Goal: Task Accomplishment & Management: Manage account settings

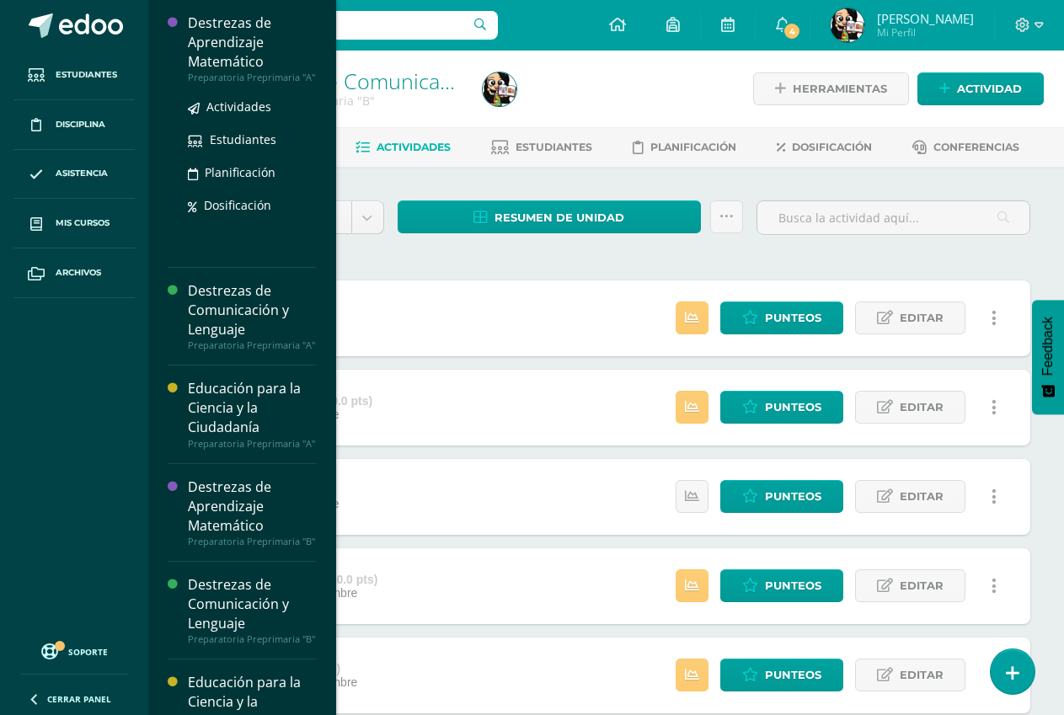
click at [227, 25] on div "Destrezas de Aprendizaje Matemático" at bounding box center [252, 42] width 128 height 58
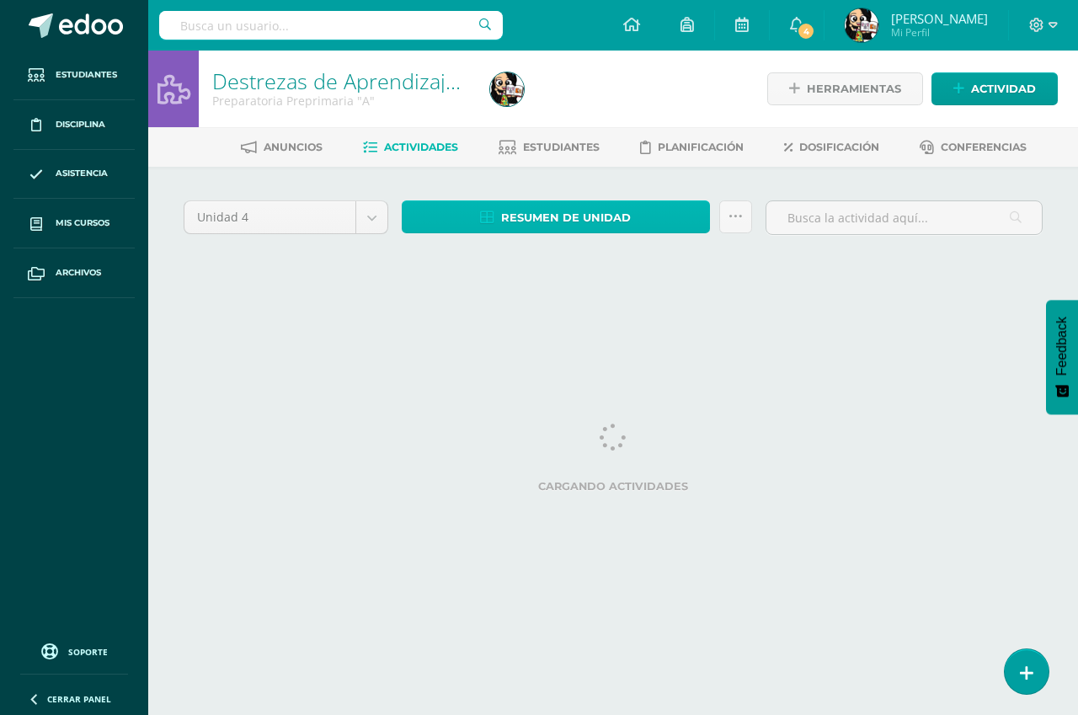
click at [550, 210] on span "Resumen de unidad" at bounding box center [566, 217] width 130 height 31
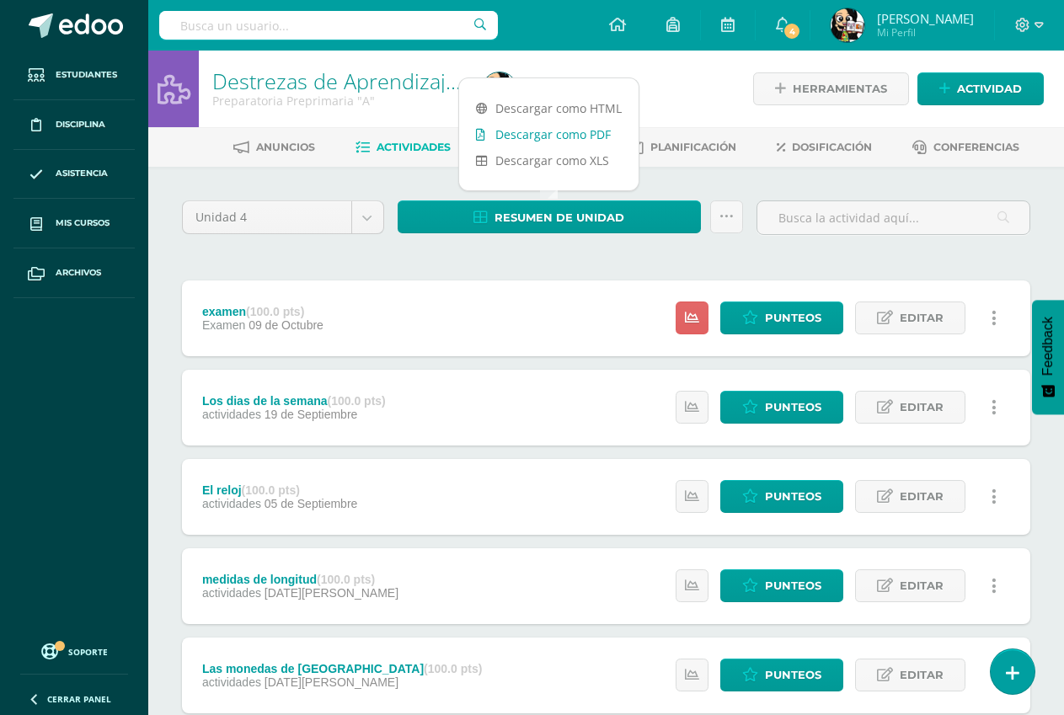
click at [554, 126] on link "Descargar como PDF" at bounding box center [548, 134] width 179 height 26
click at [755, 316] on icon at bounding box center [750, 318] width 16 height 14
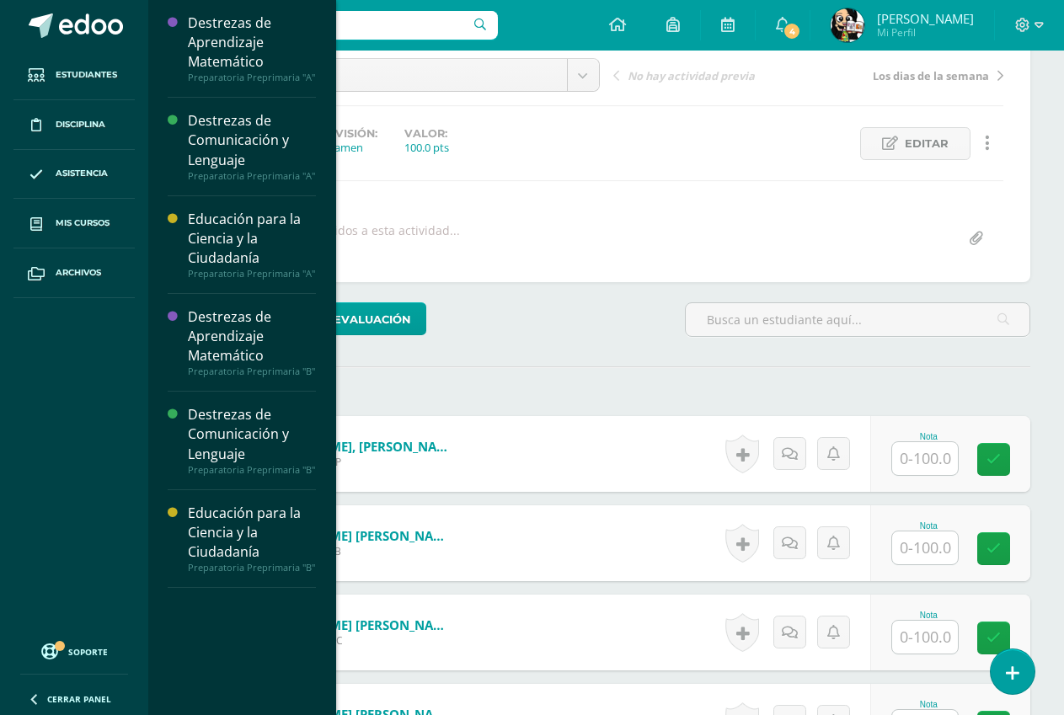
scroll to position [170, 0]
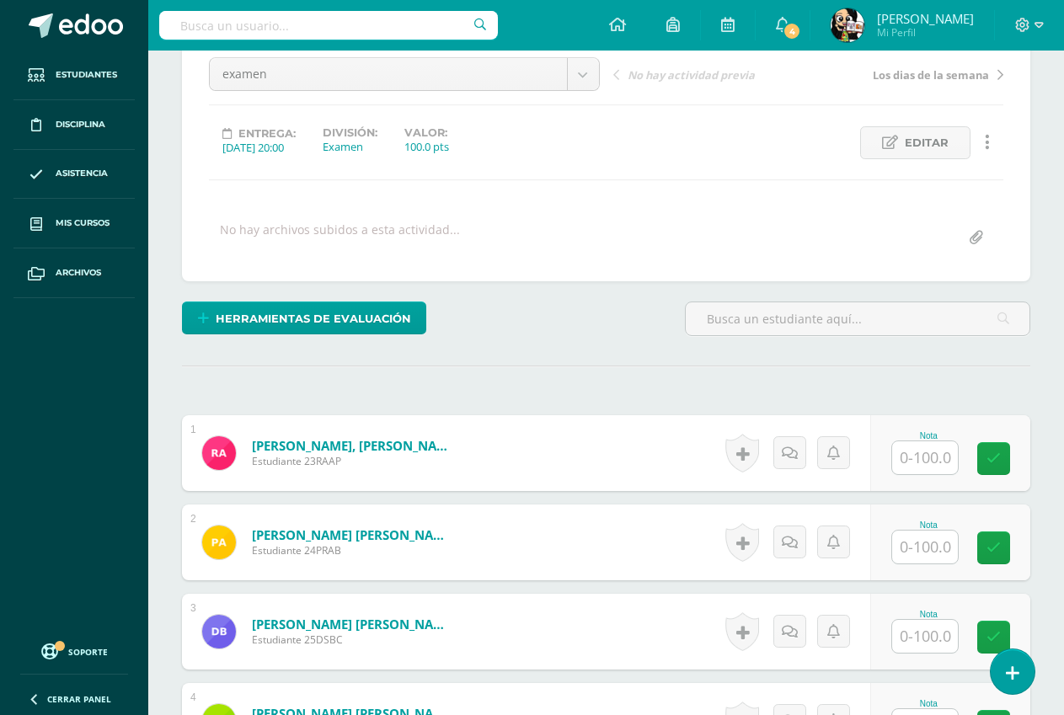
click at [548, 225] on div "No hay archivos subidos a esta actividad..." at bounding box center [606, 238] width 808 height 33
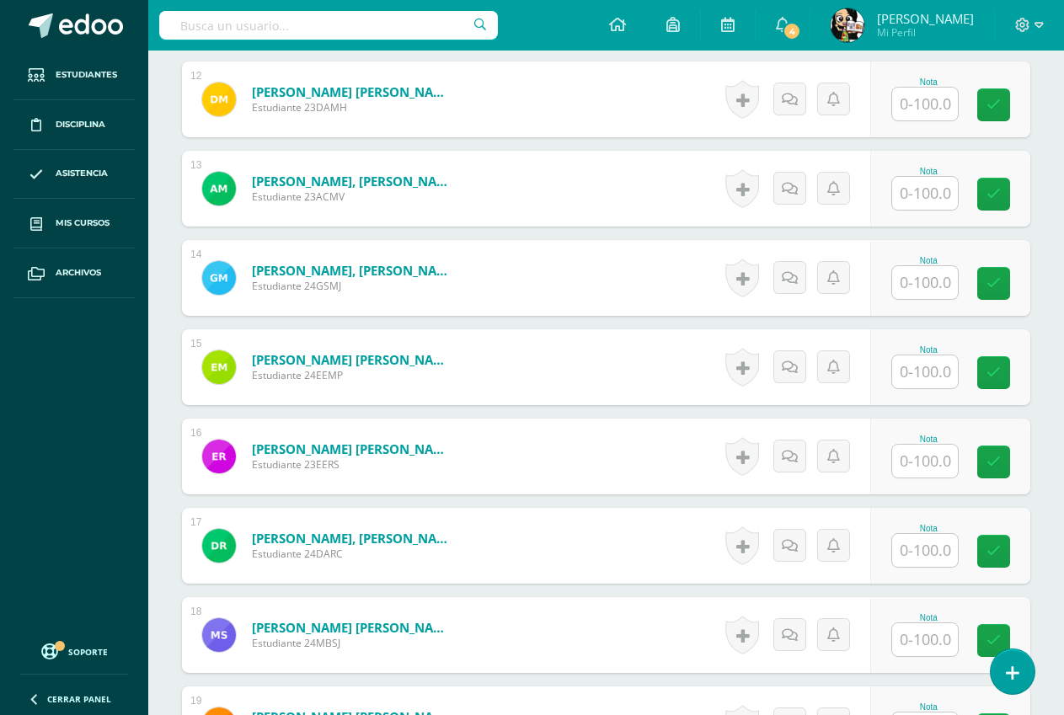
scroll to position [1603, 0]
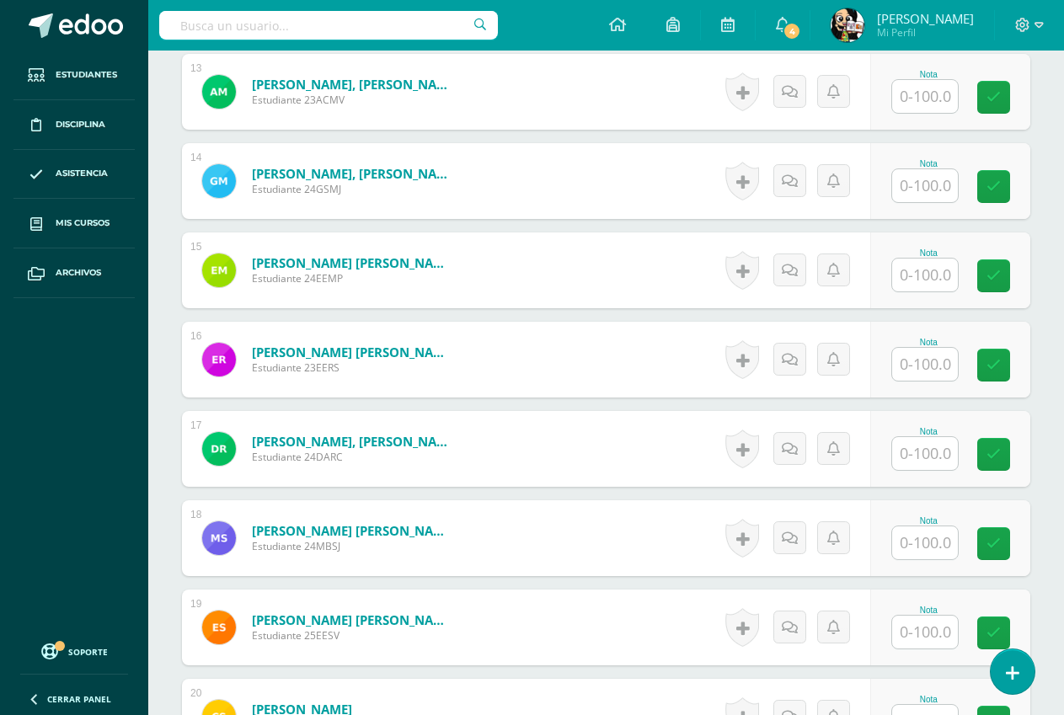
click at [906, 452] on input "text" at bounding box center [925, 453] width 66 height 33
type input "70"
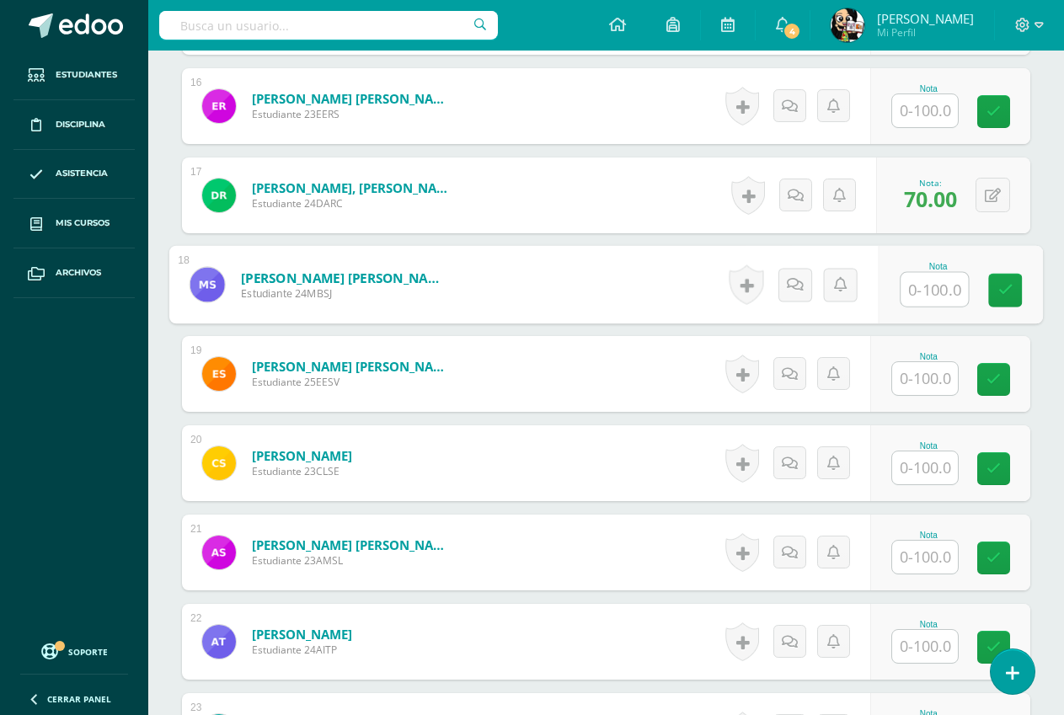
scroll to position [1856, 0]
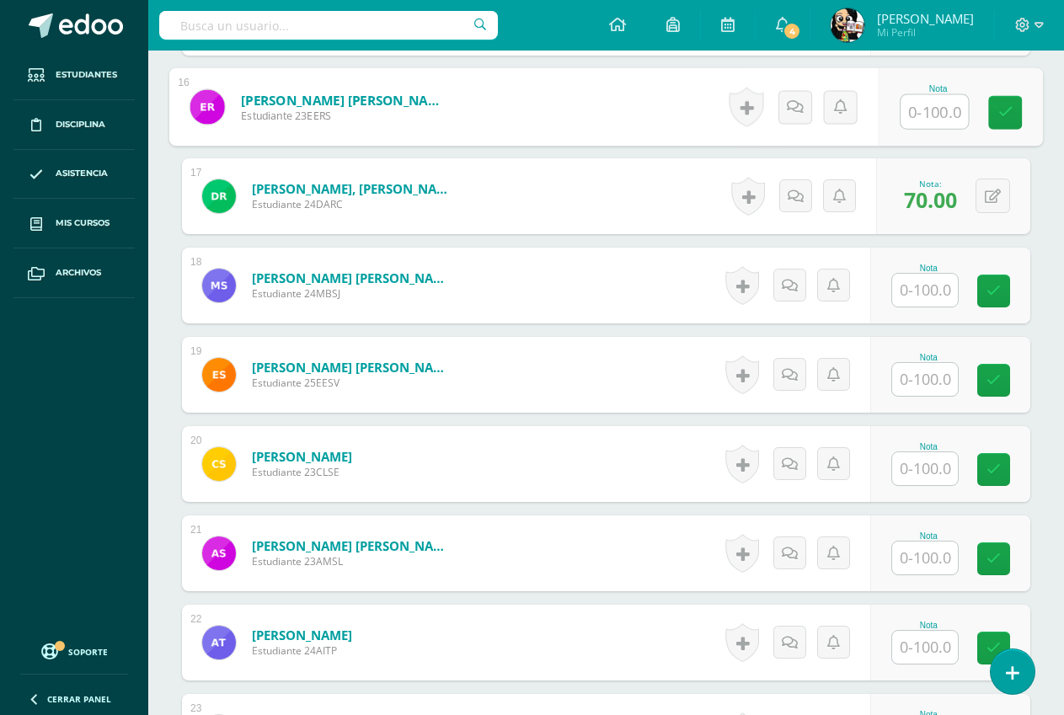
click at [951, 110] on input "text" at bounding box center [934, 112] width 67 height 34
type input "90"
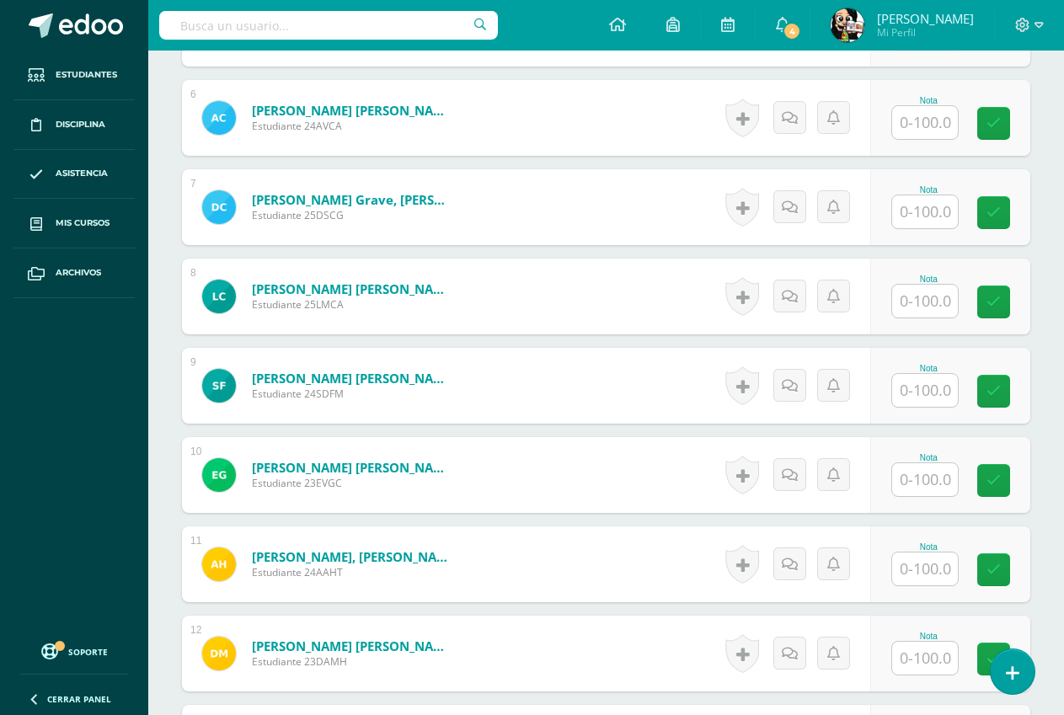
scroll to position [845, 0]
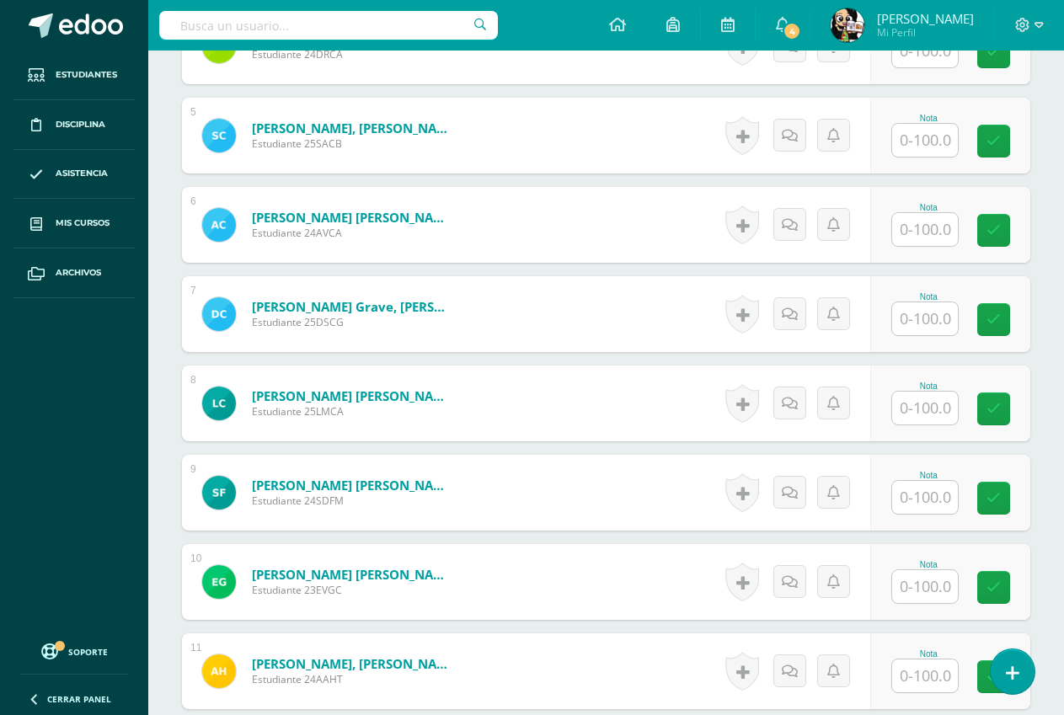
click at [906, 222] on input "text" at bounding box center [925, 229] width 66 height 33
type input "100"
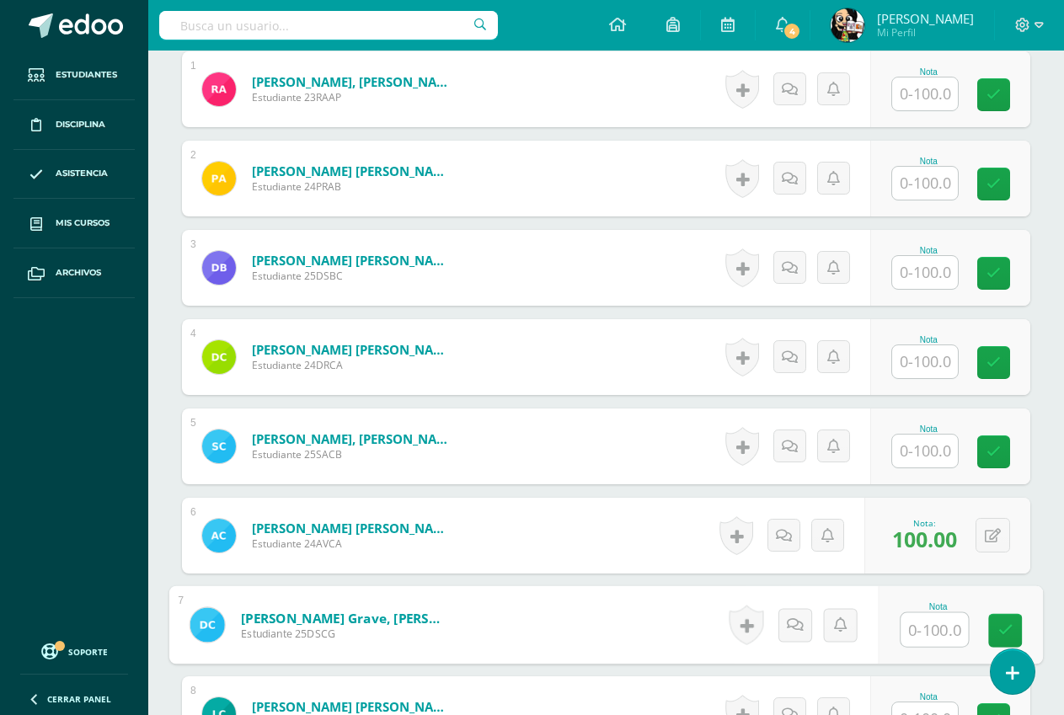
scroll to position [508, 0]
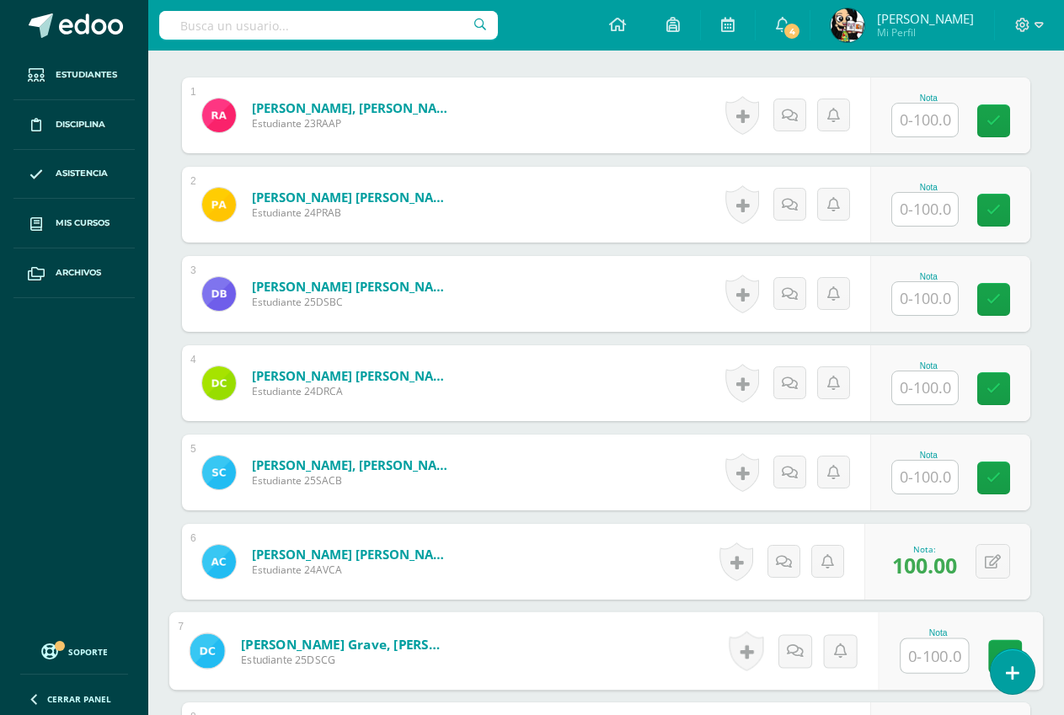
click at [937, 126] on input "text" at bounding box center [925, 120] width 66 height 33
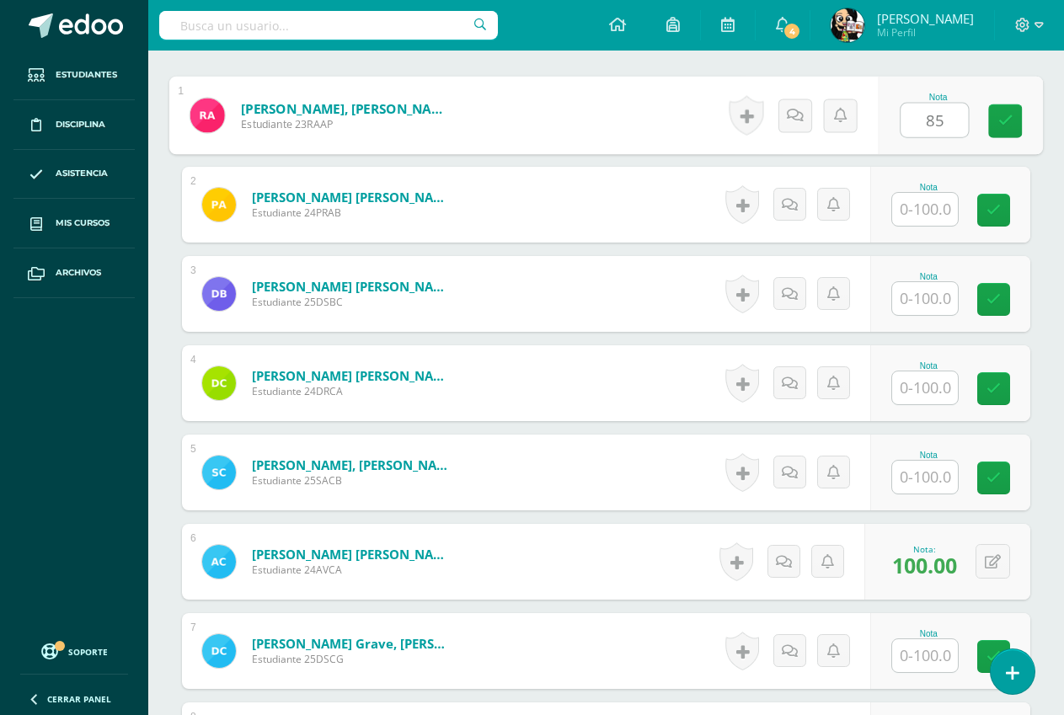
type input "85"
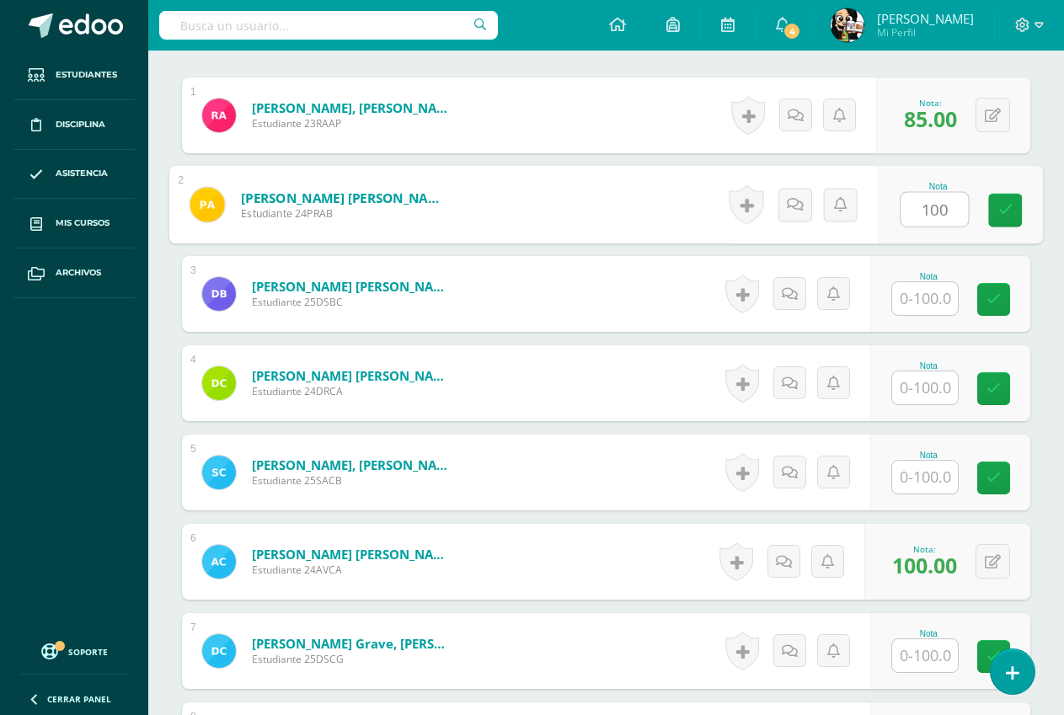
type input "100"
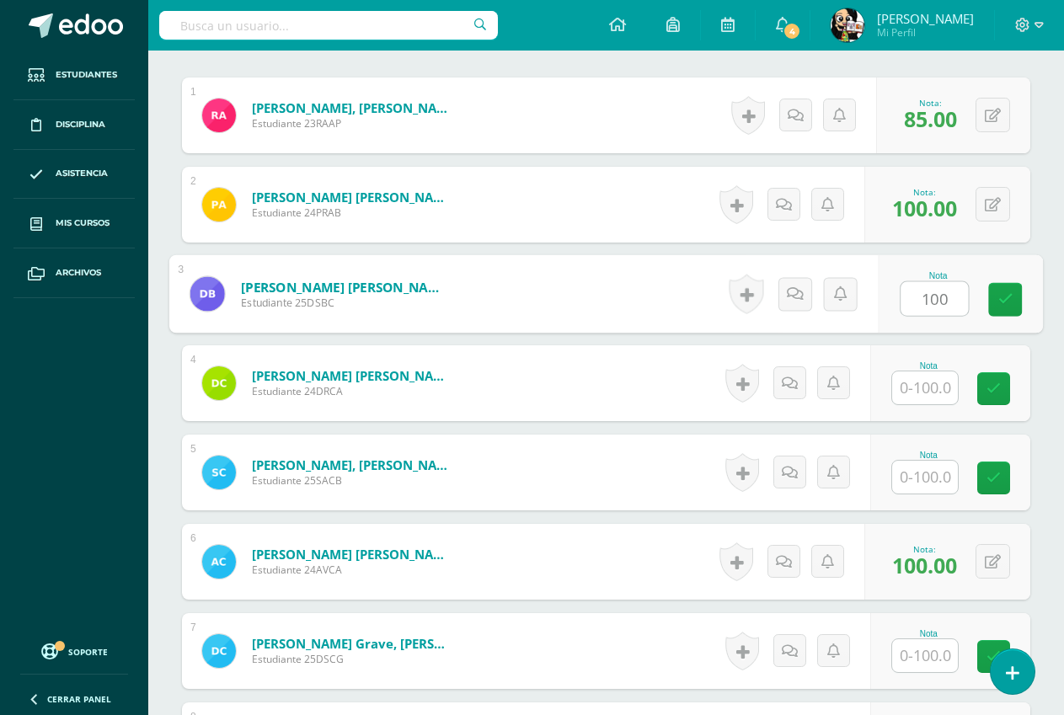
type input "100"
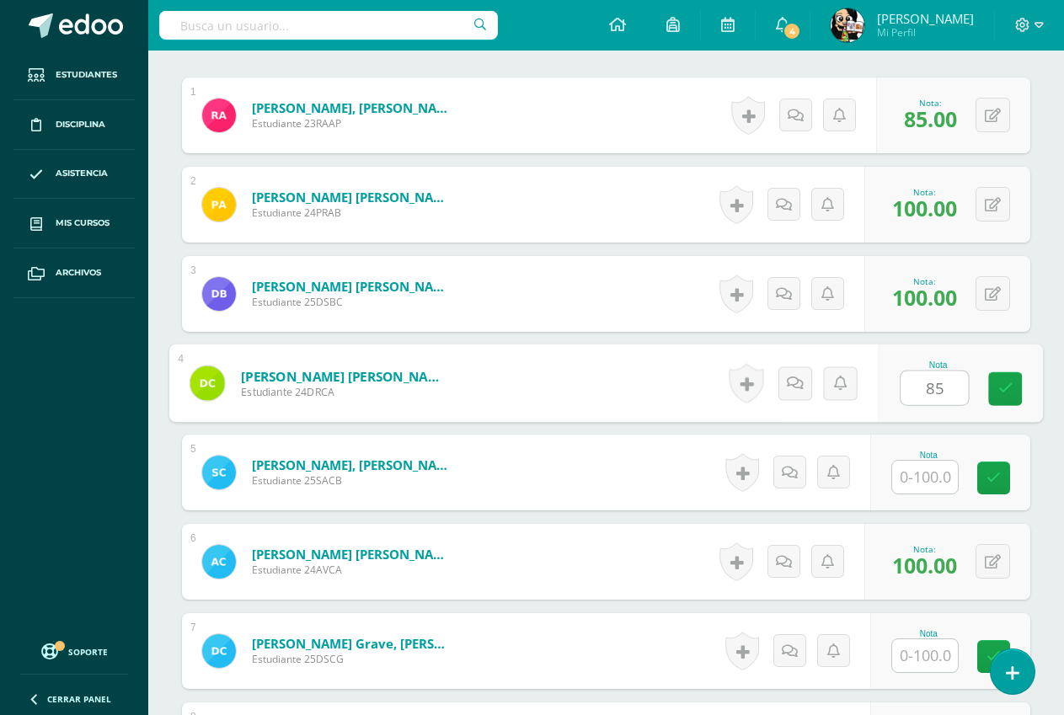
type input "85"
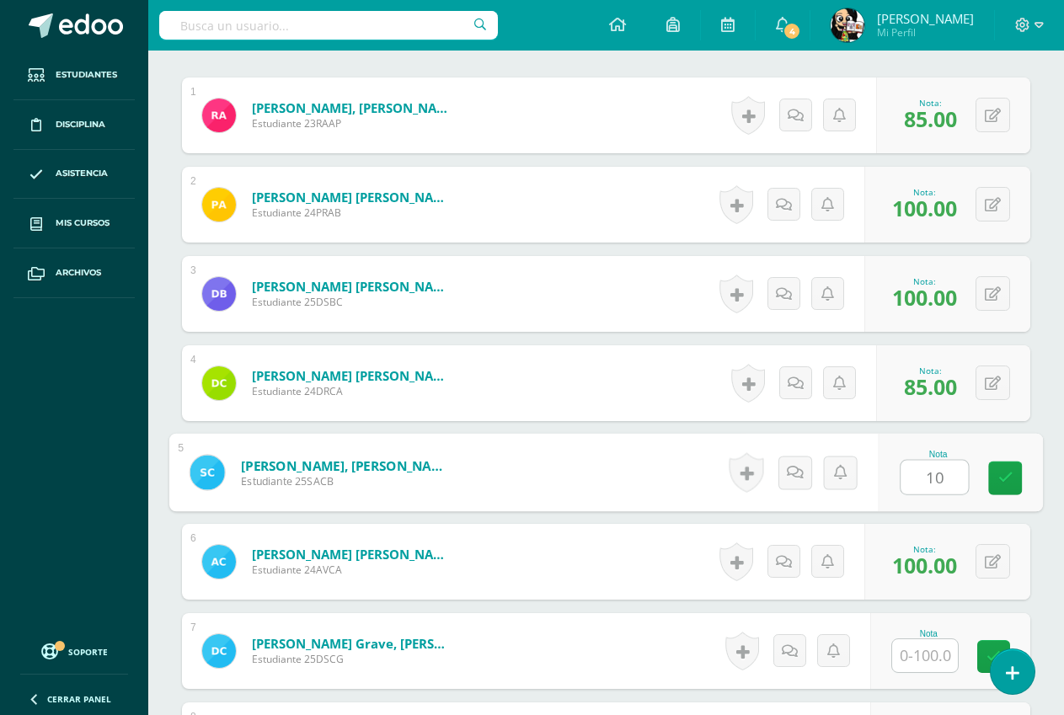
type input "100"
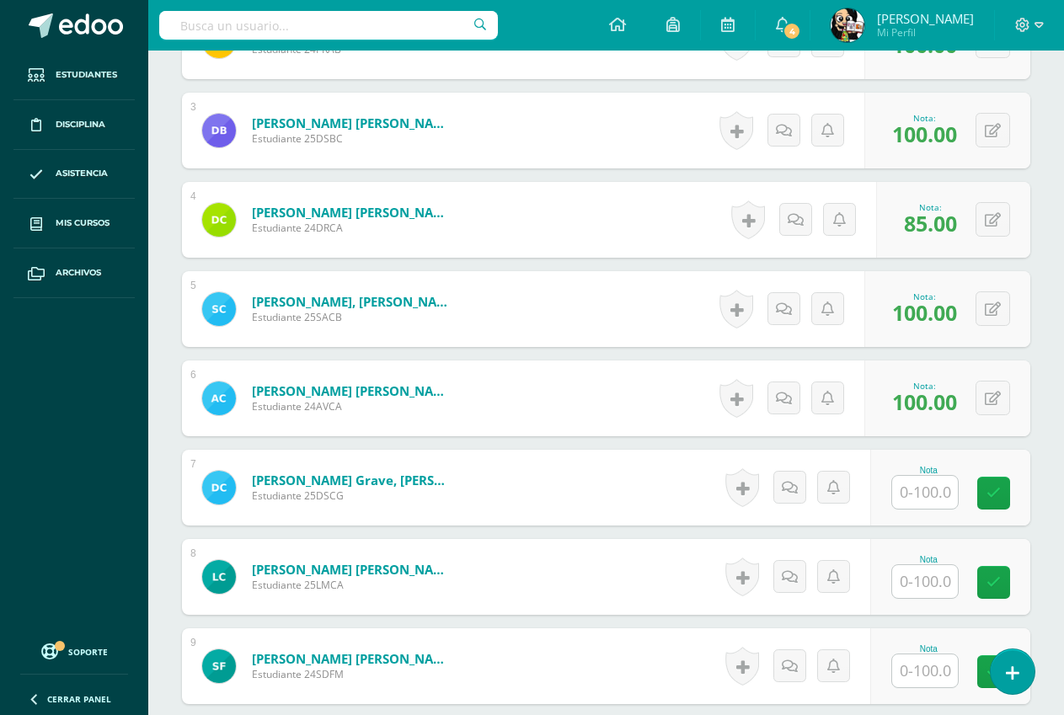
scroll to position [676, 0]
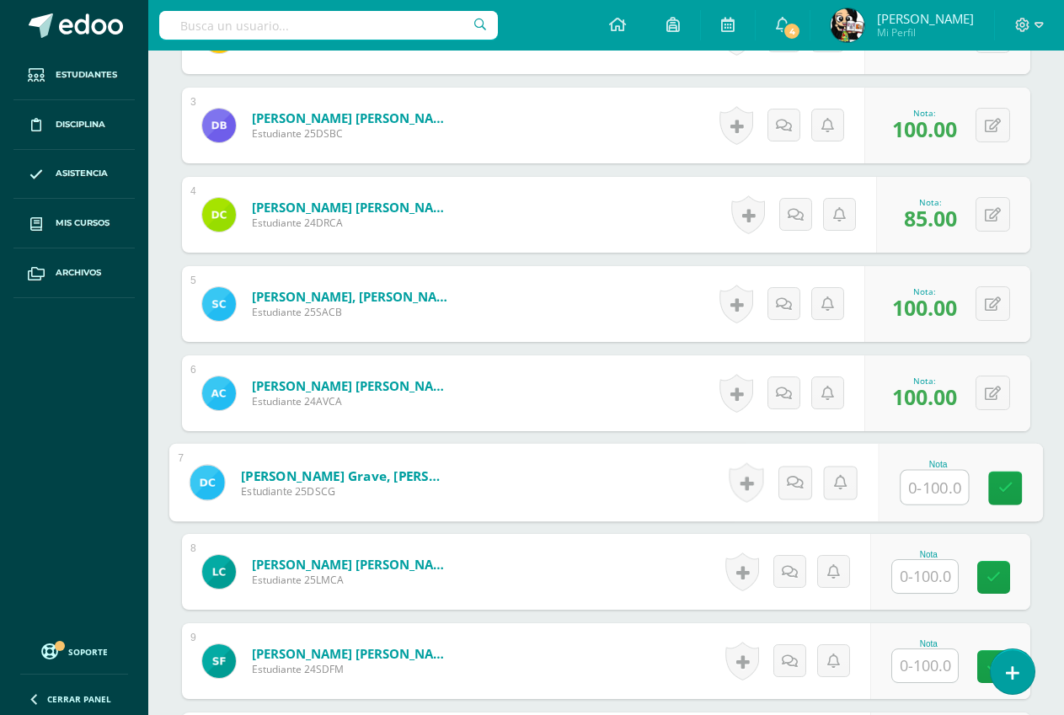
click at [941, 484] on input "text" at bounding box center [934, 488] width 67 height 34
type input "90"
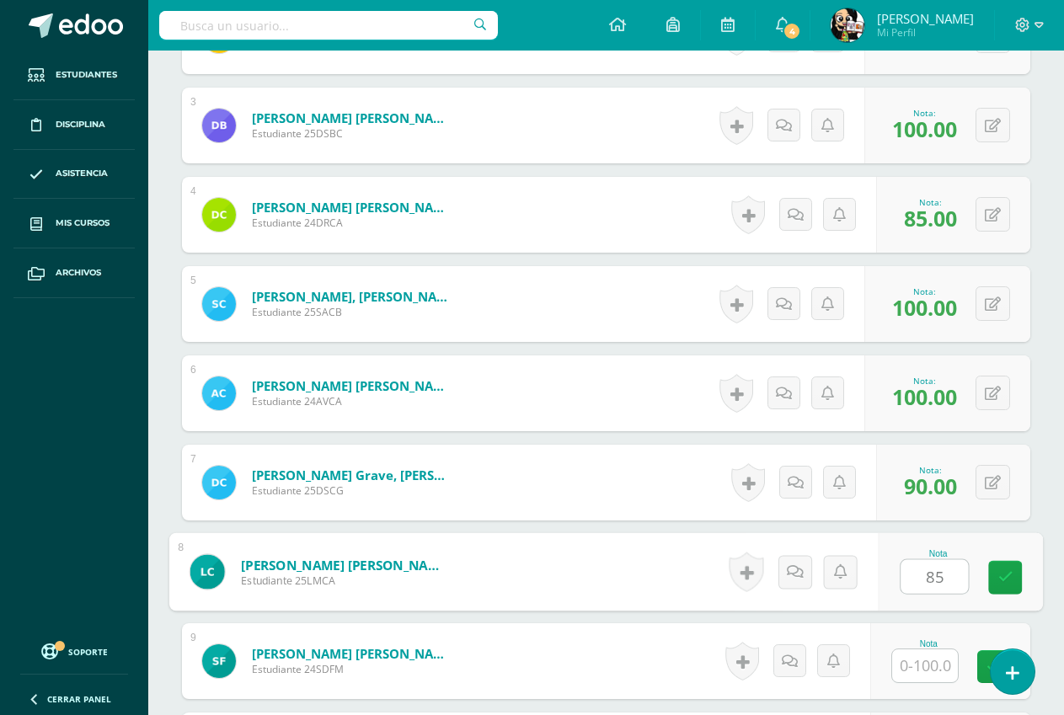
type input "85"
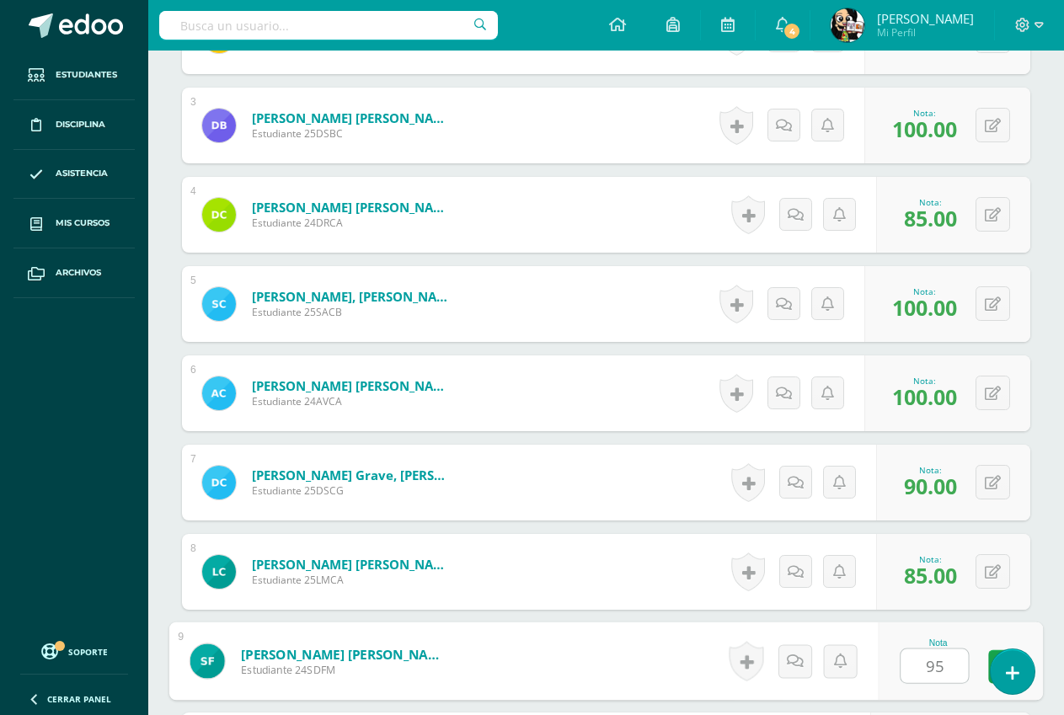
type input "95"
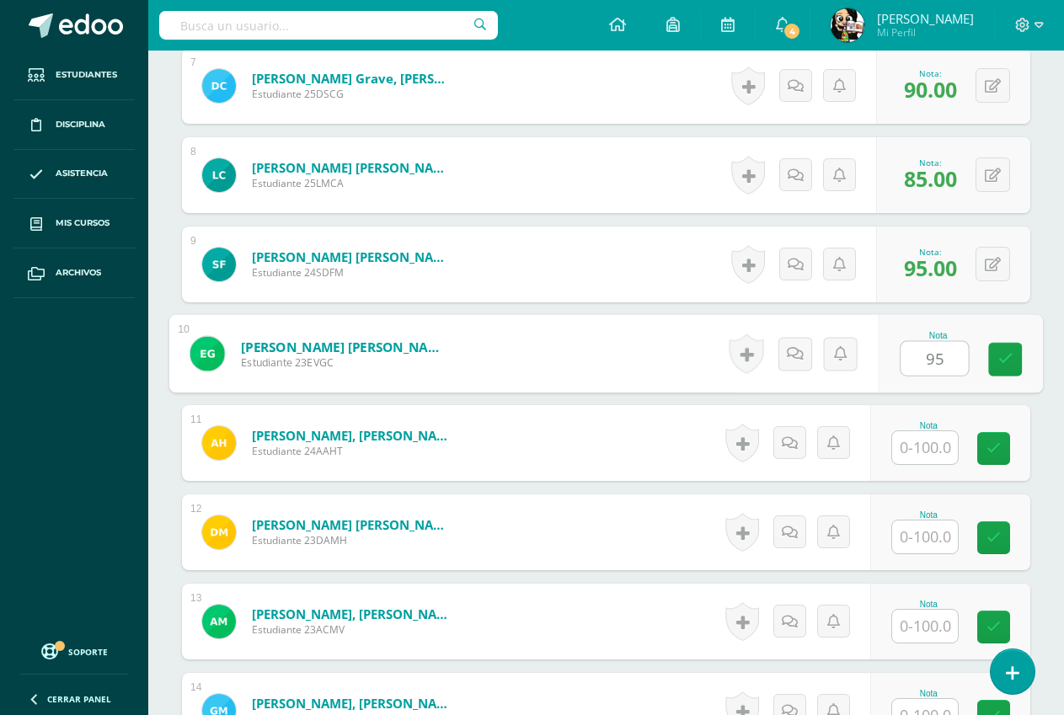
type input "95"
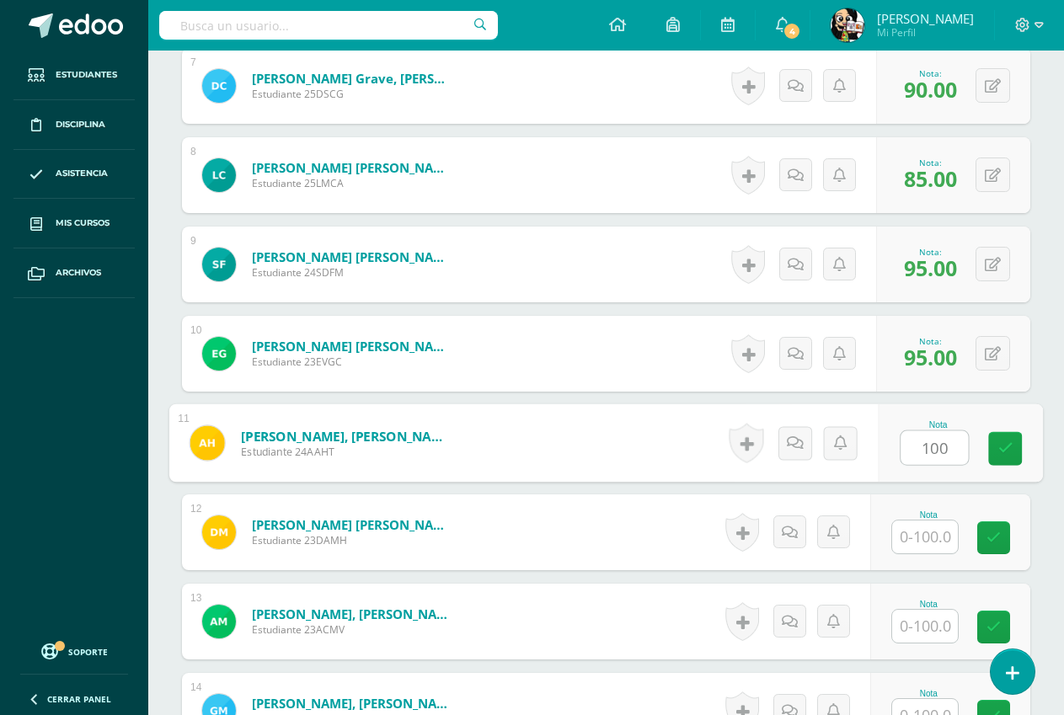
type input "100"
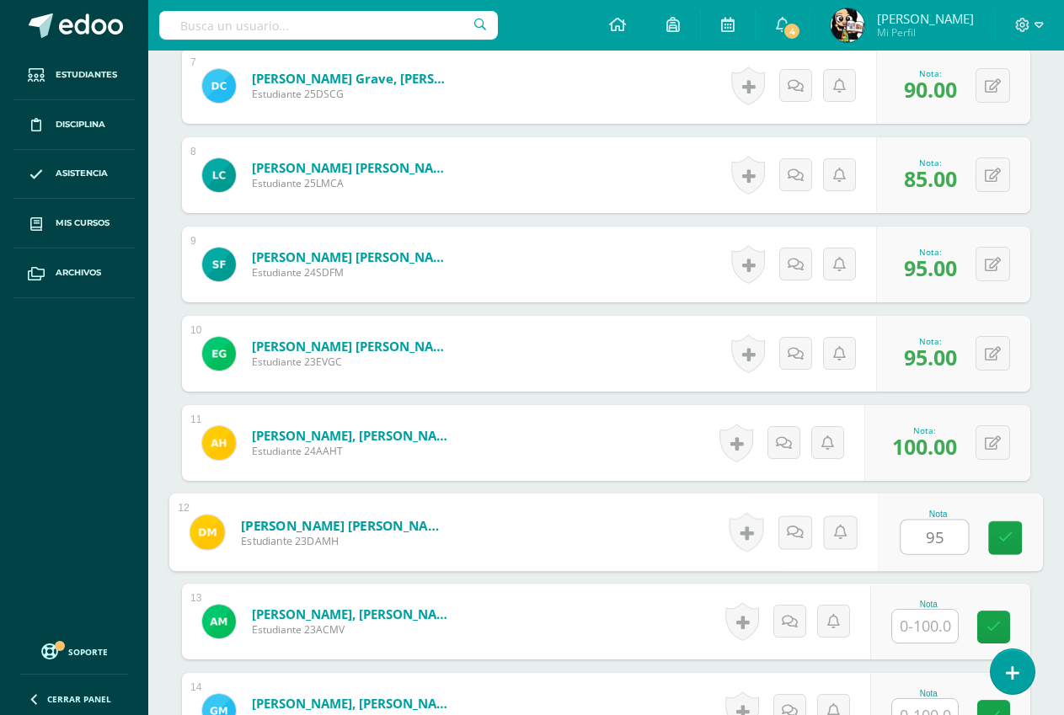
type input "95"
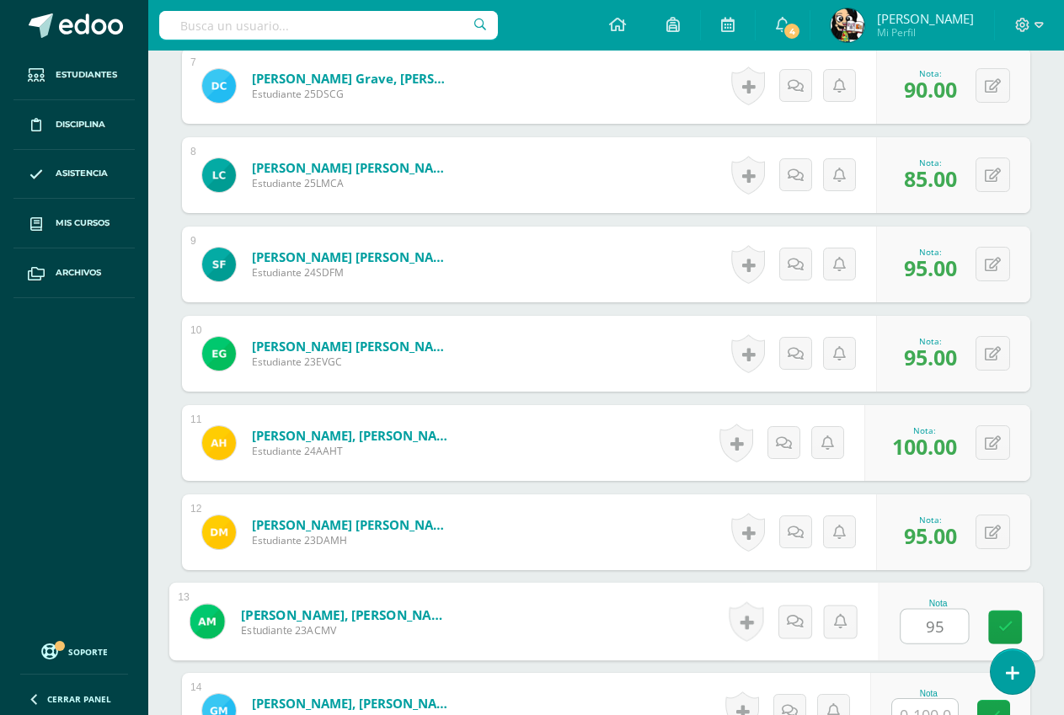
type input "95"
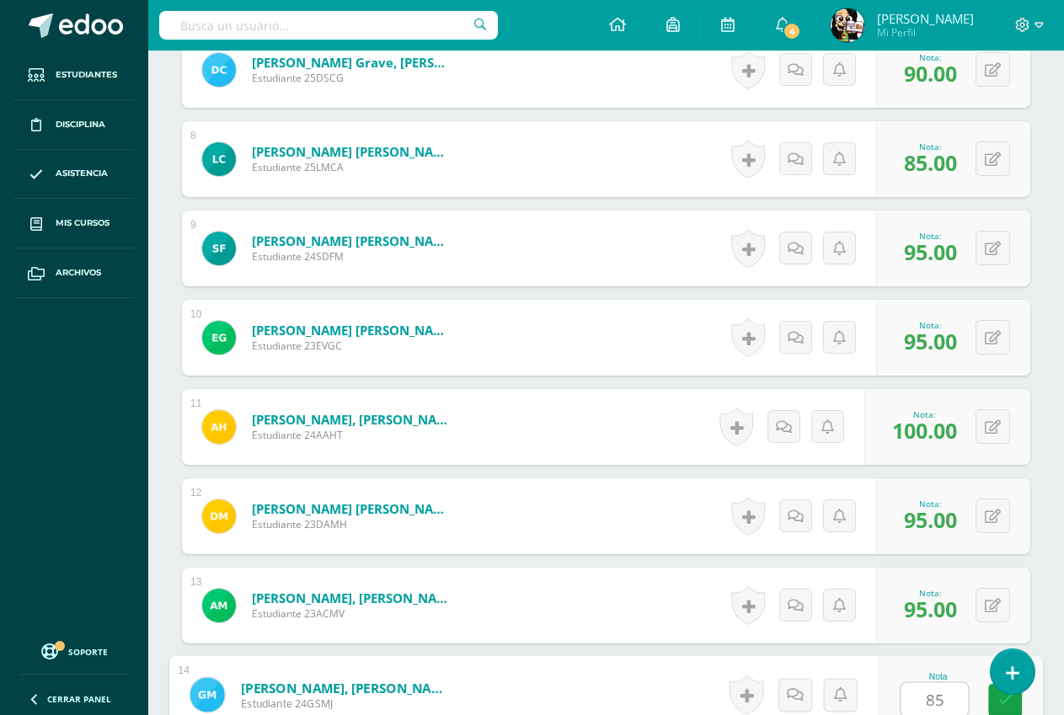
type input "85"
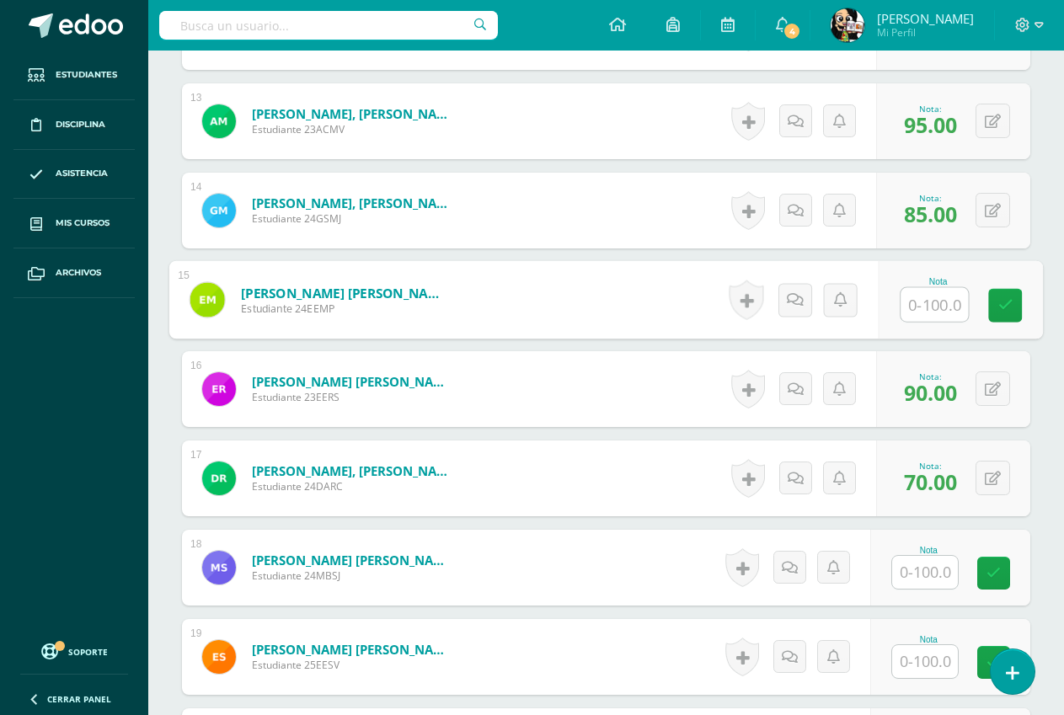
scroll to position [1604, 0]
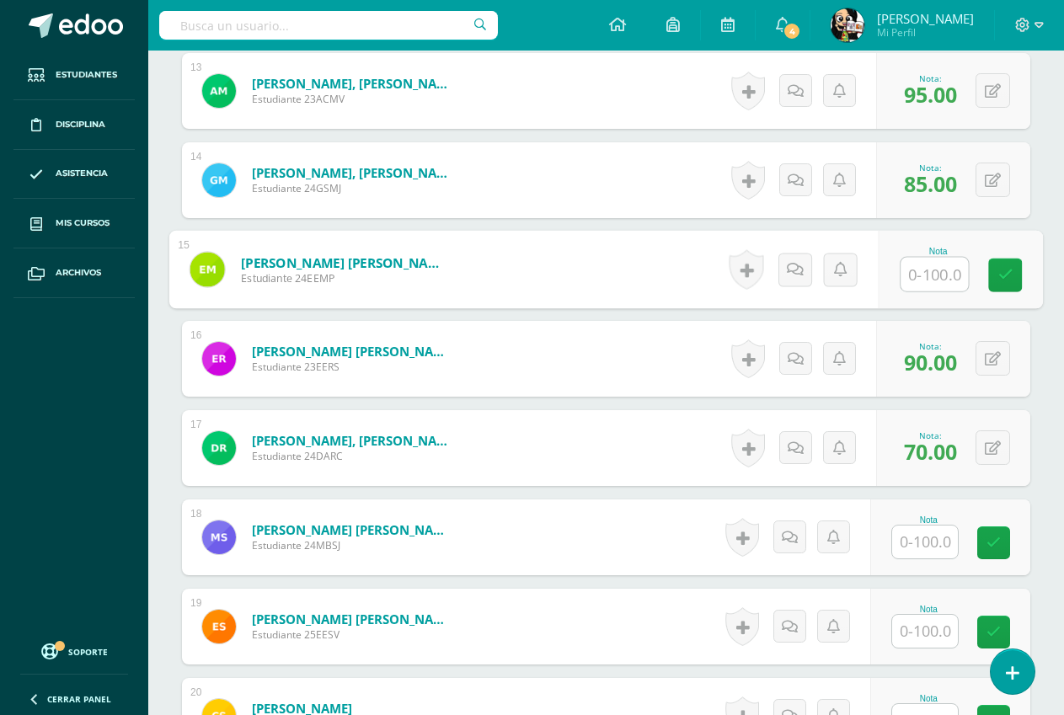
click at [910, 539] on input "text" at bounding box center [925, 542] width 66 height 33
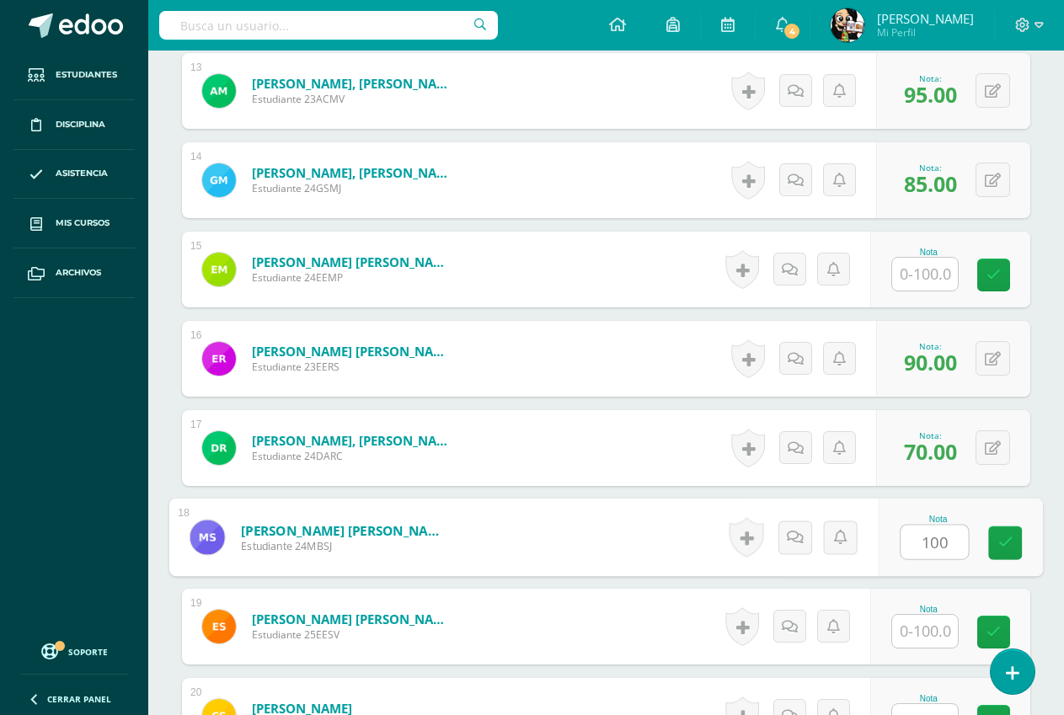
type input "100"
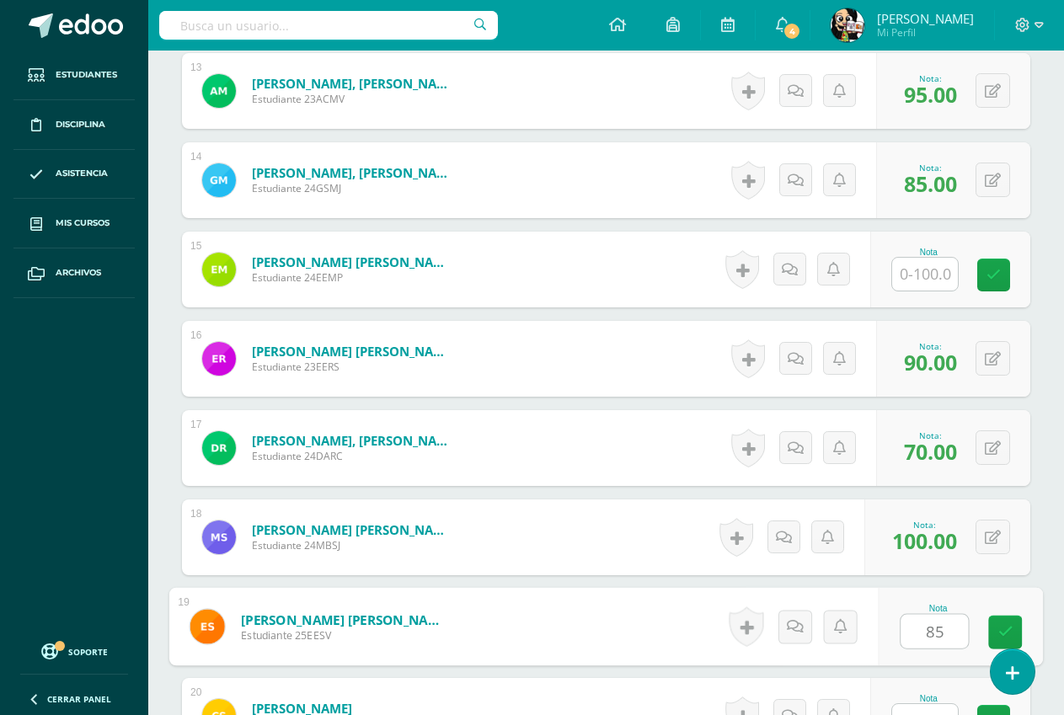
type input "85"
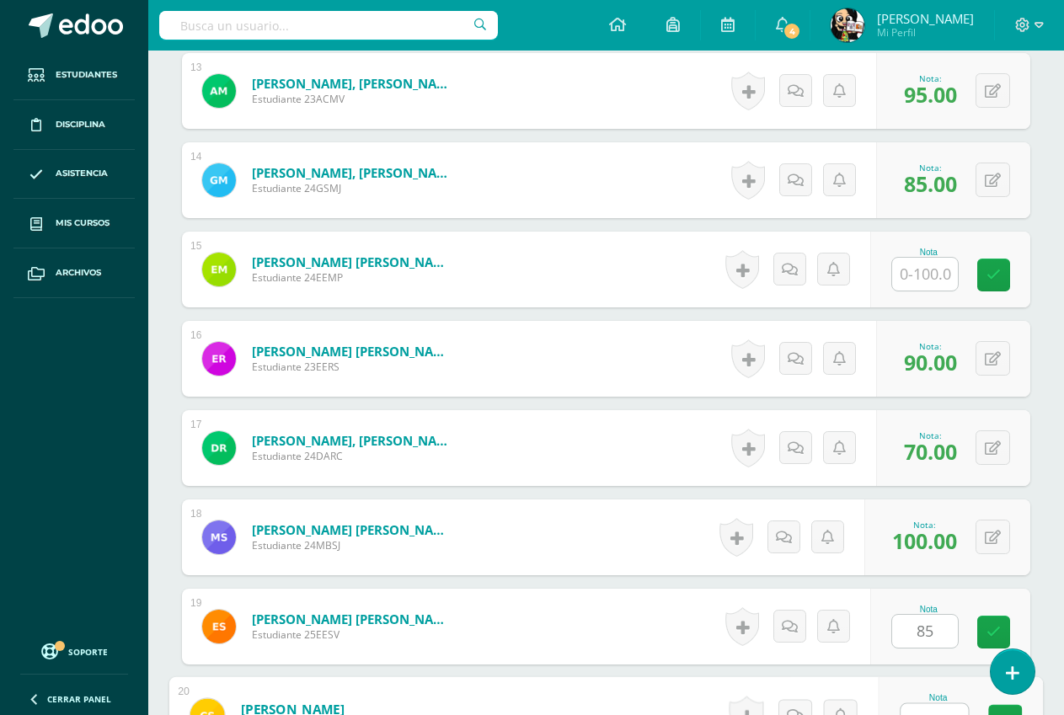
scroll to position [1625, 0]
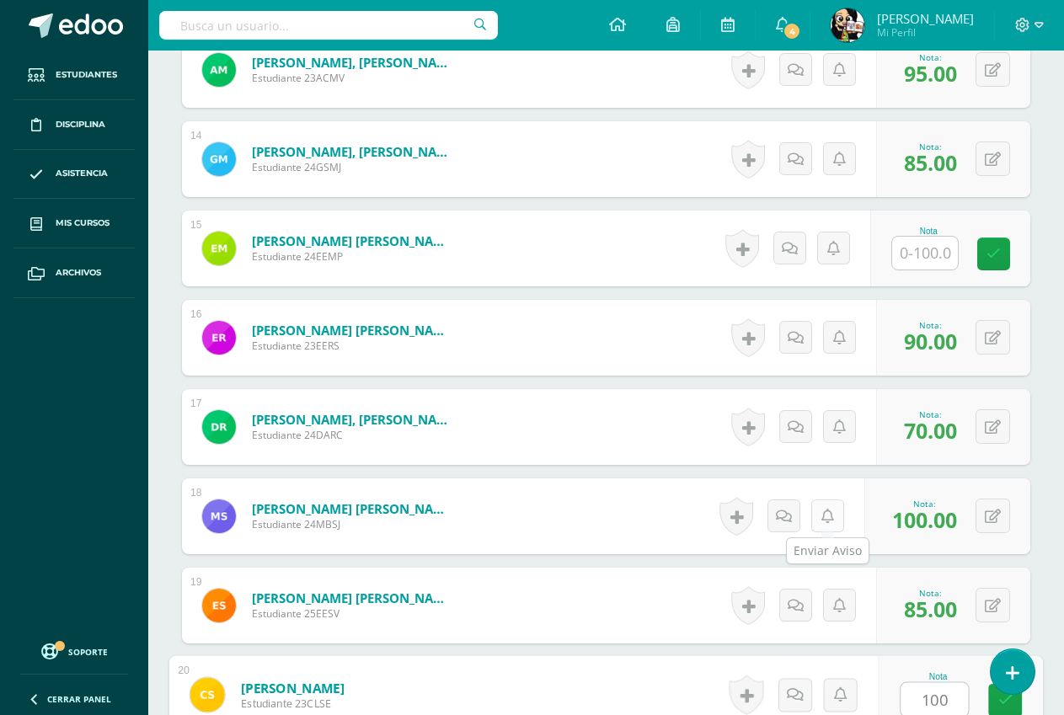
type input "100"
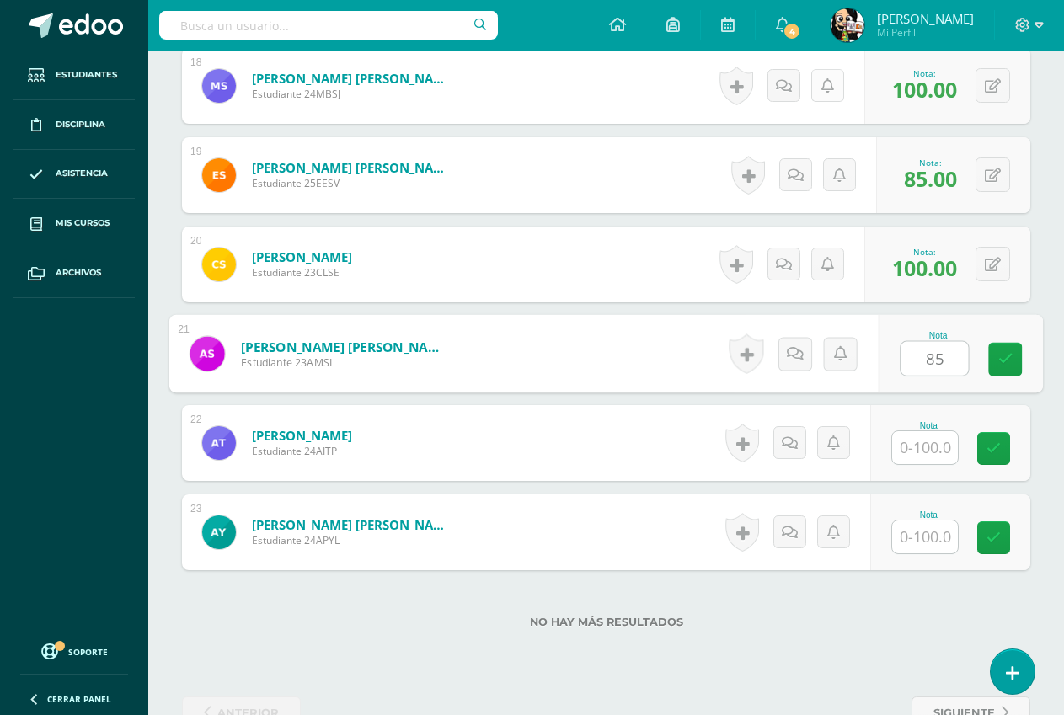
type input "85"
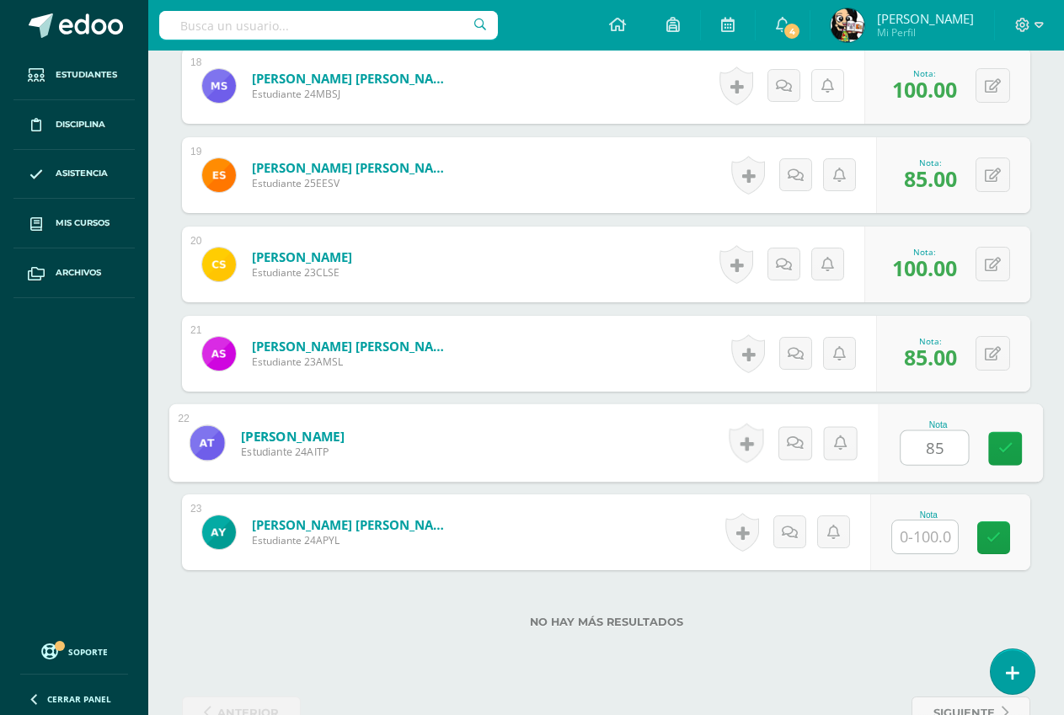
type input "85"
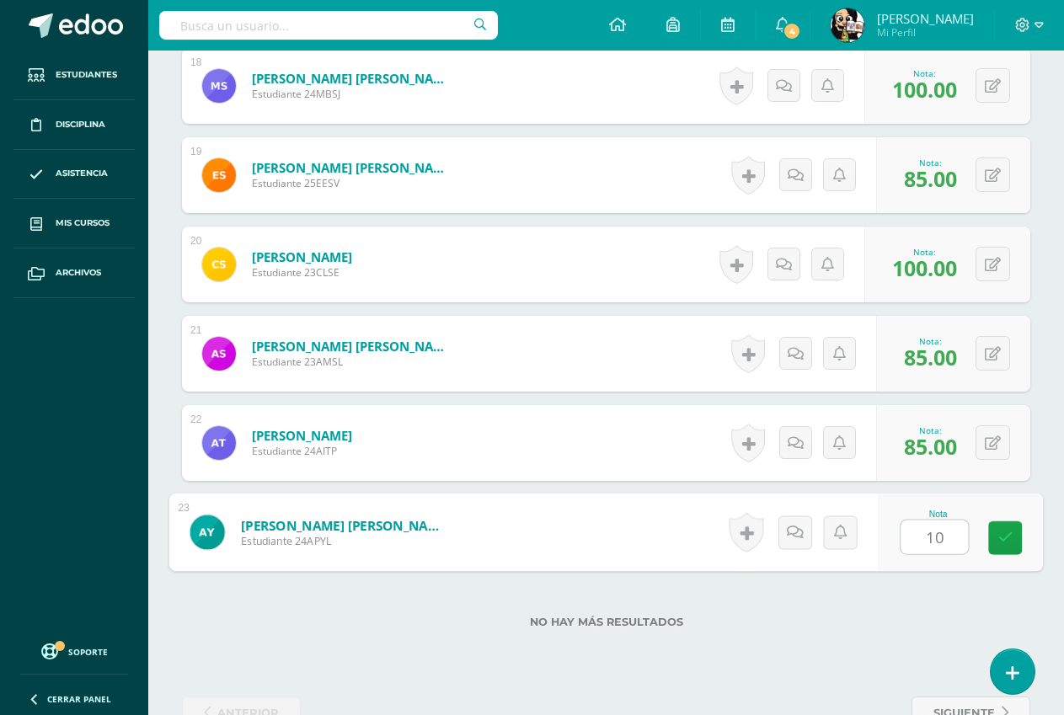
type input "100"
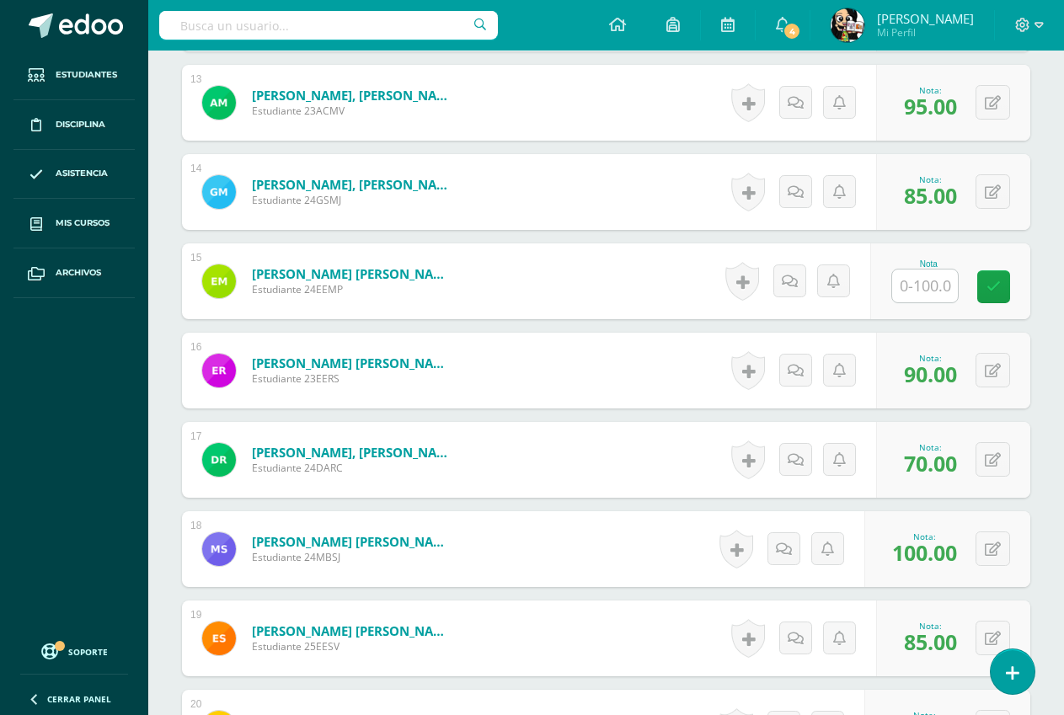
scroll to position [1297, 0]
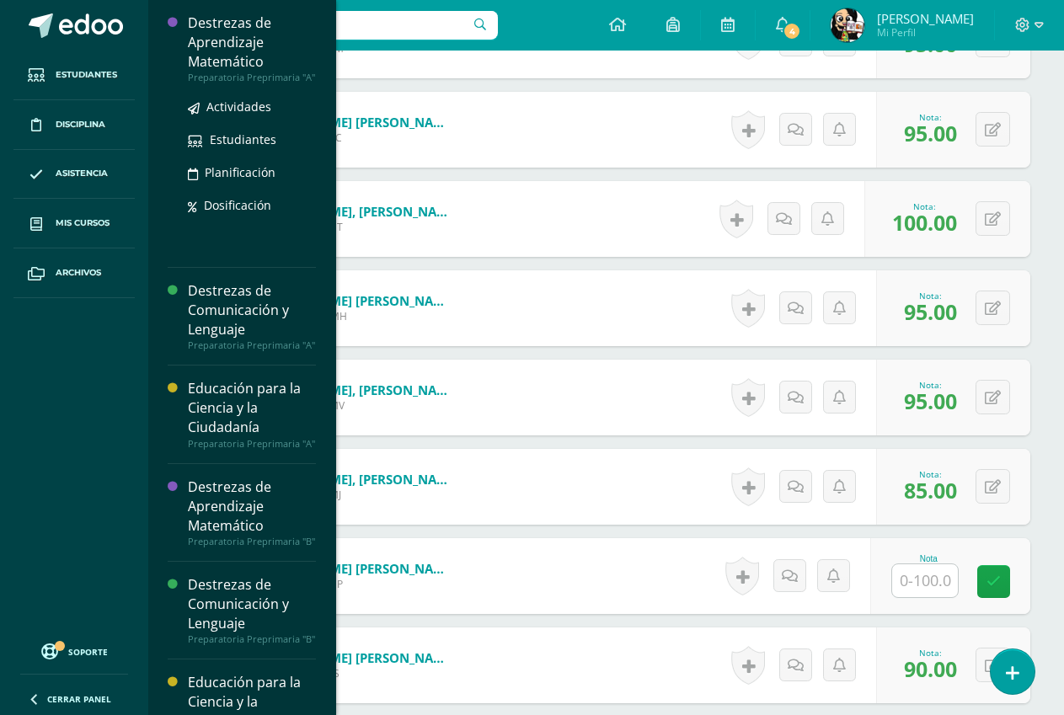
click at [233, 49] on div "Destrezas de Aprendizaje Matemático" at bounding box center [252, 42] width 128 height 58
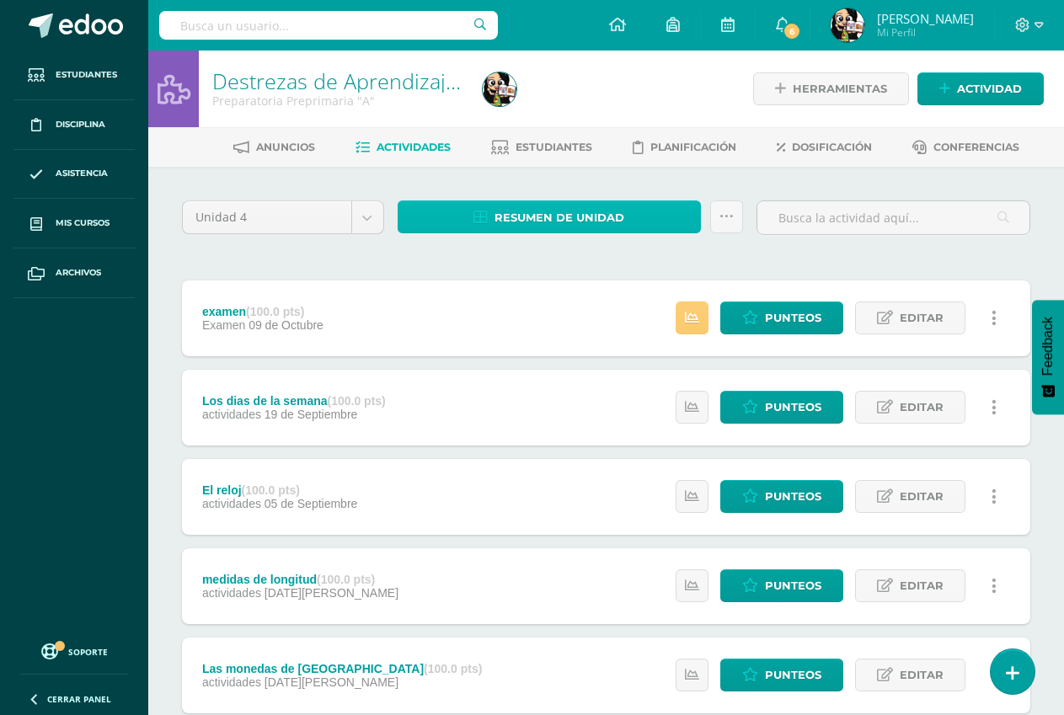
click at [508, 210] on span "Resumen de unidad" at bounding box center [559, 217] width 130 height 31
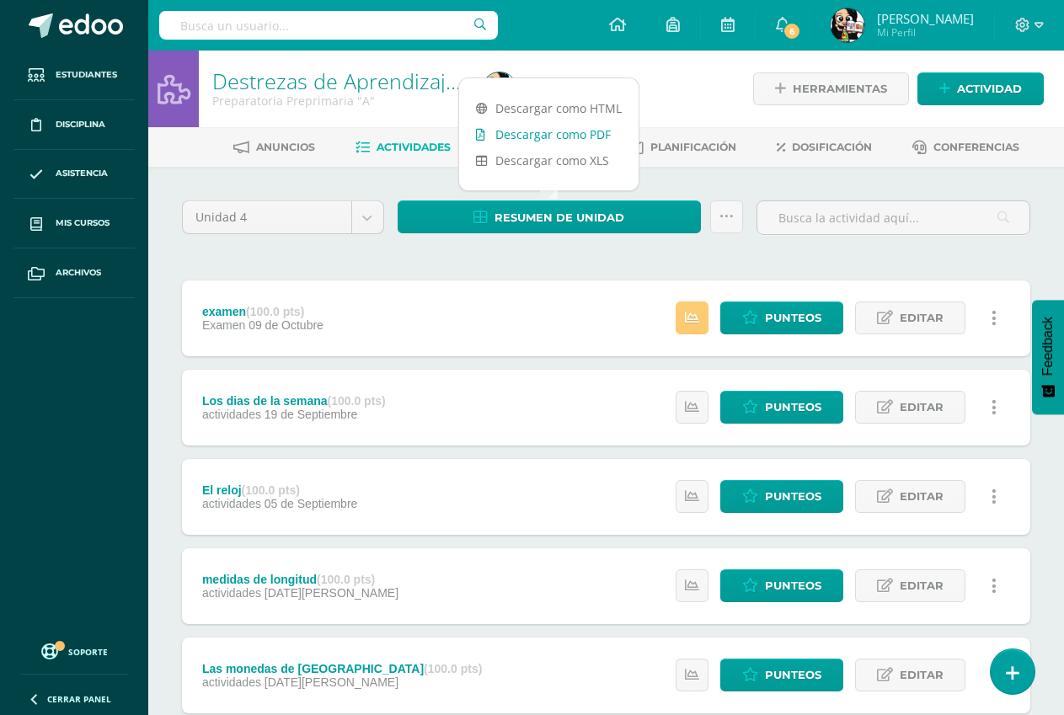
click at [512, 135] on link "Descargar como PDF" at bounding box center [548, 134] width 179 height 26
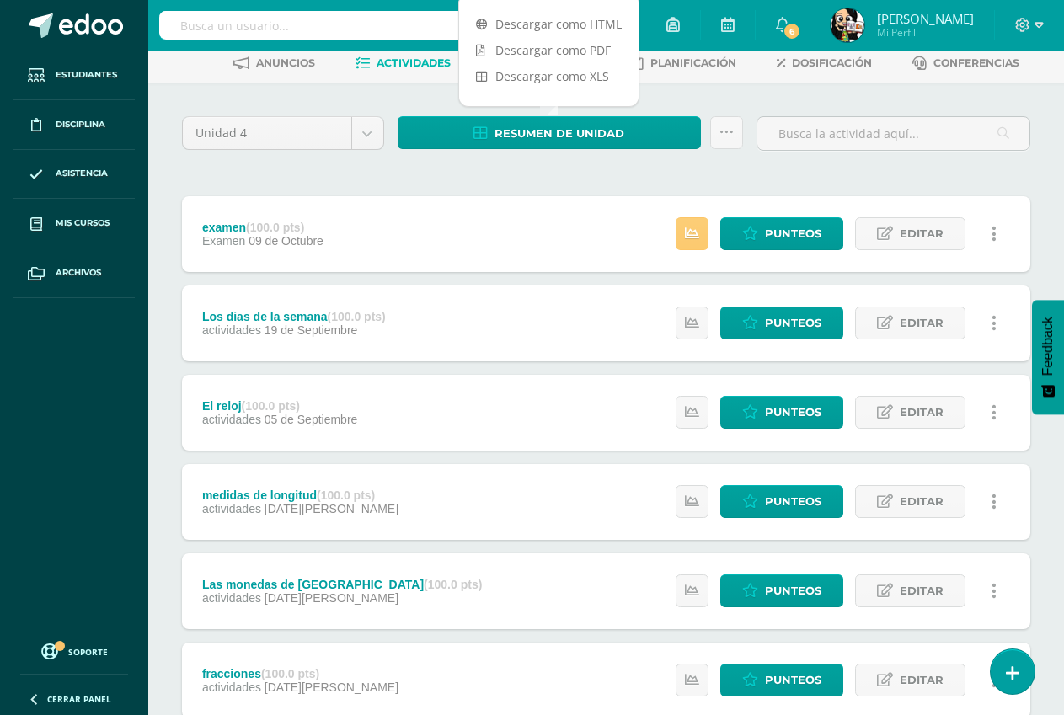
scroll to position [168, 0]
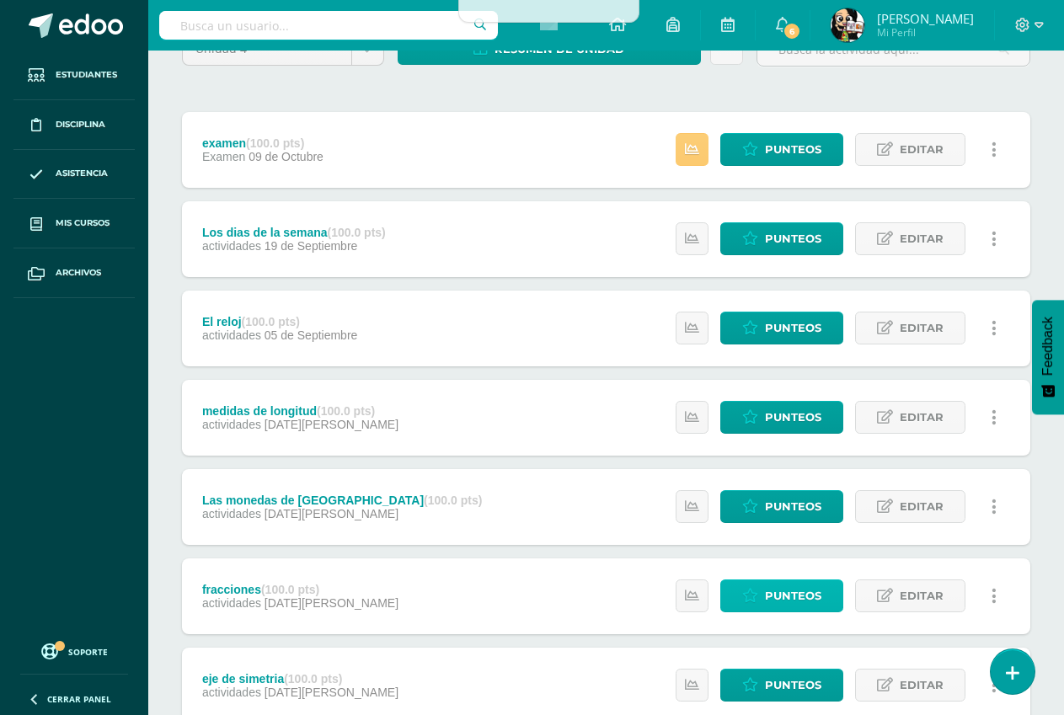
click at [745, 605] on link "Punteos" at bounding box center [781, 596] width 123 height 33
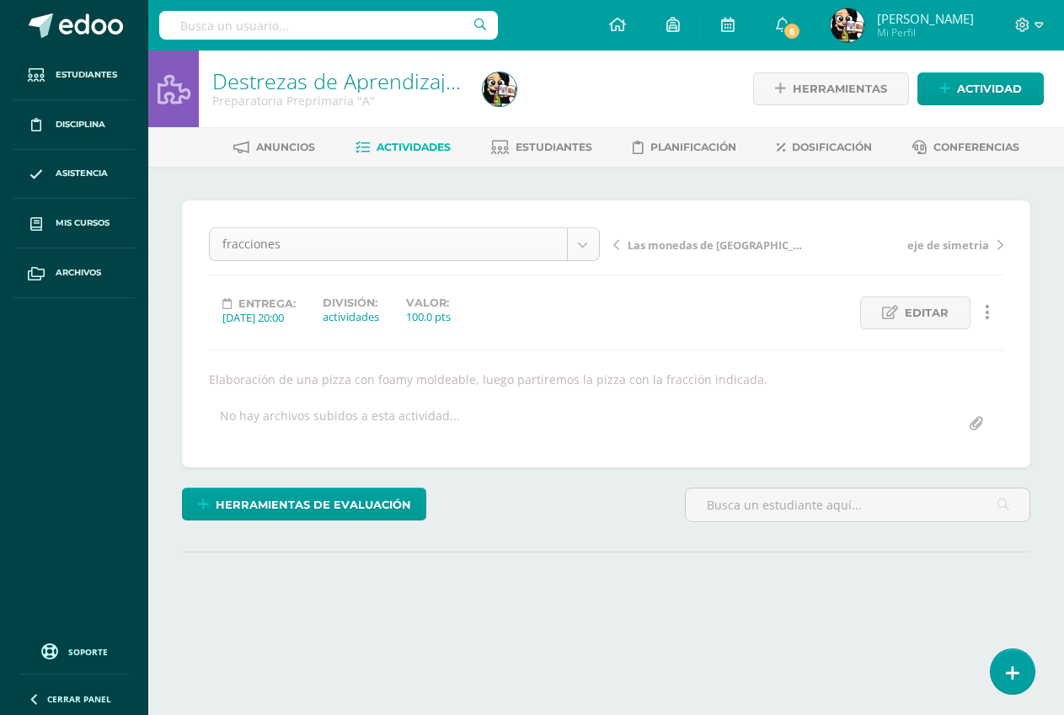
click at [583, 249] on body "Estudiantes Disciplina Asistencia Mis cursos Archivos Soporte Ayuda Reportar un…" at bounding box center [532, 341] width 1064 height 683
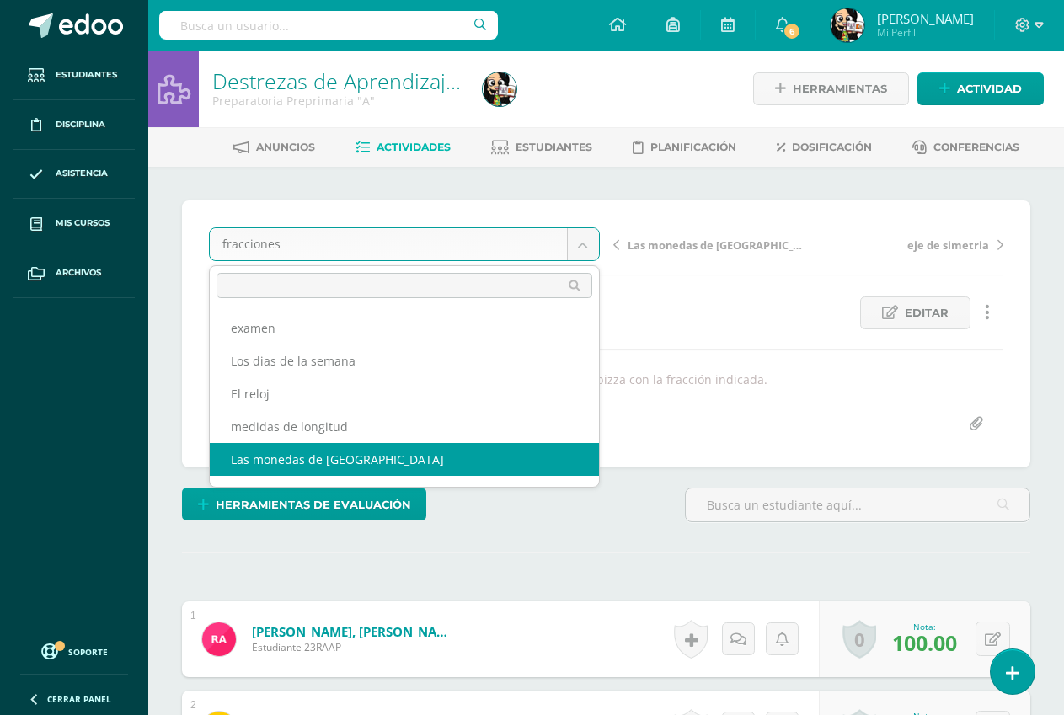
select select "/dashboard/teacher/grade-activity/191799/"
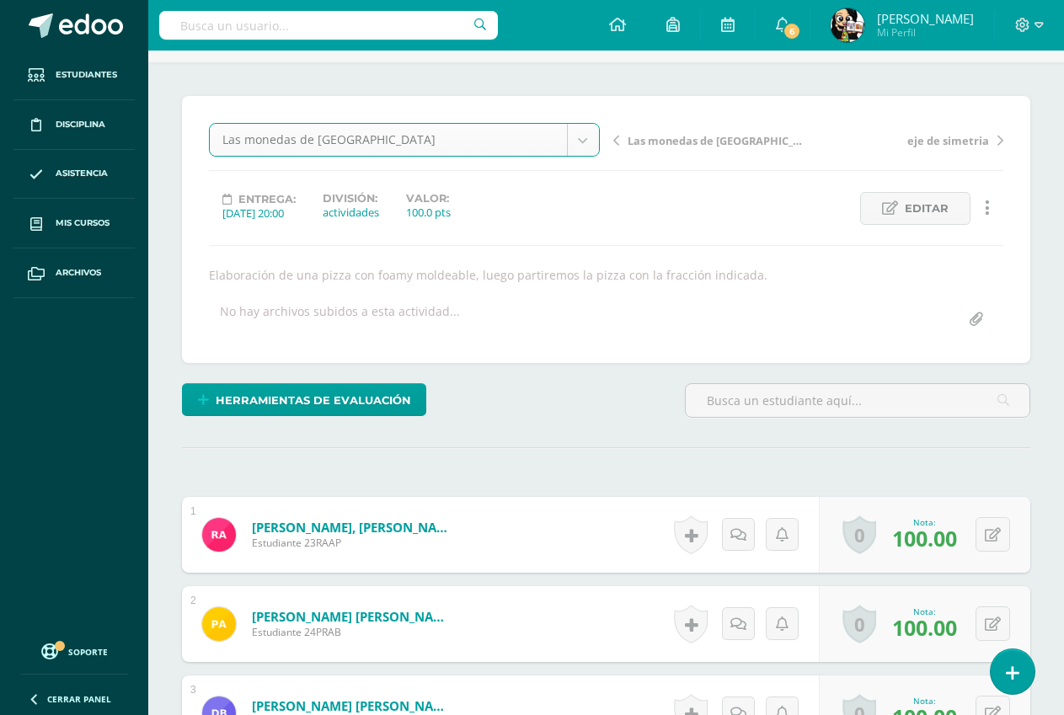
scroll to position [254, 0]
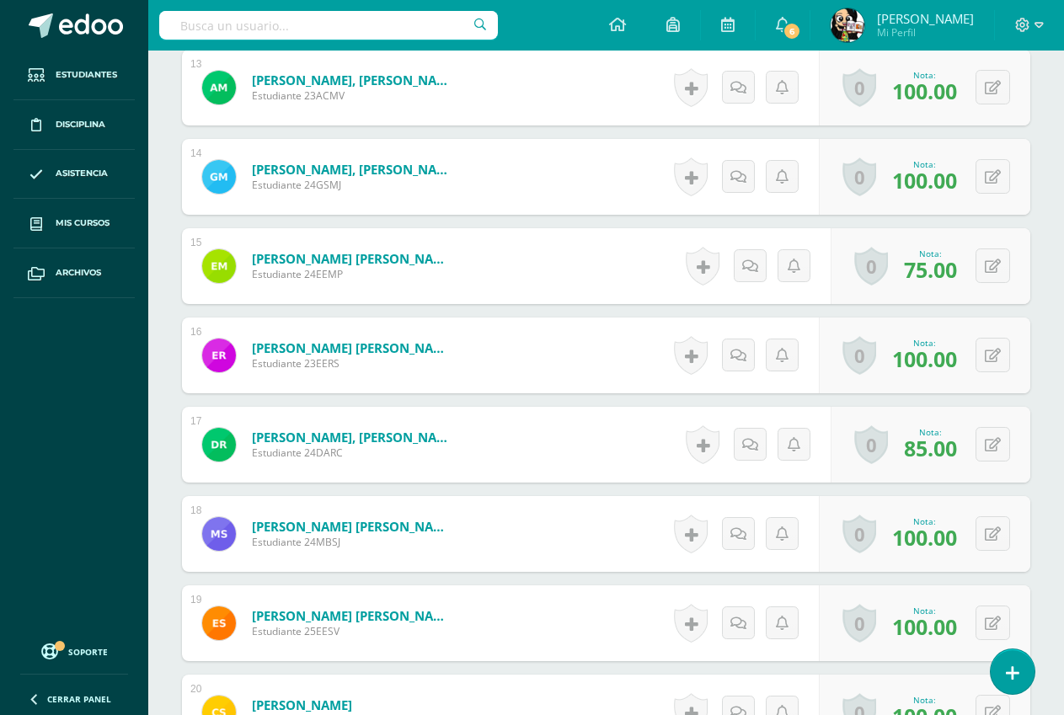
scroll to position [1654, 0]
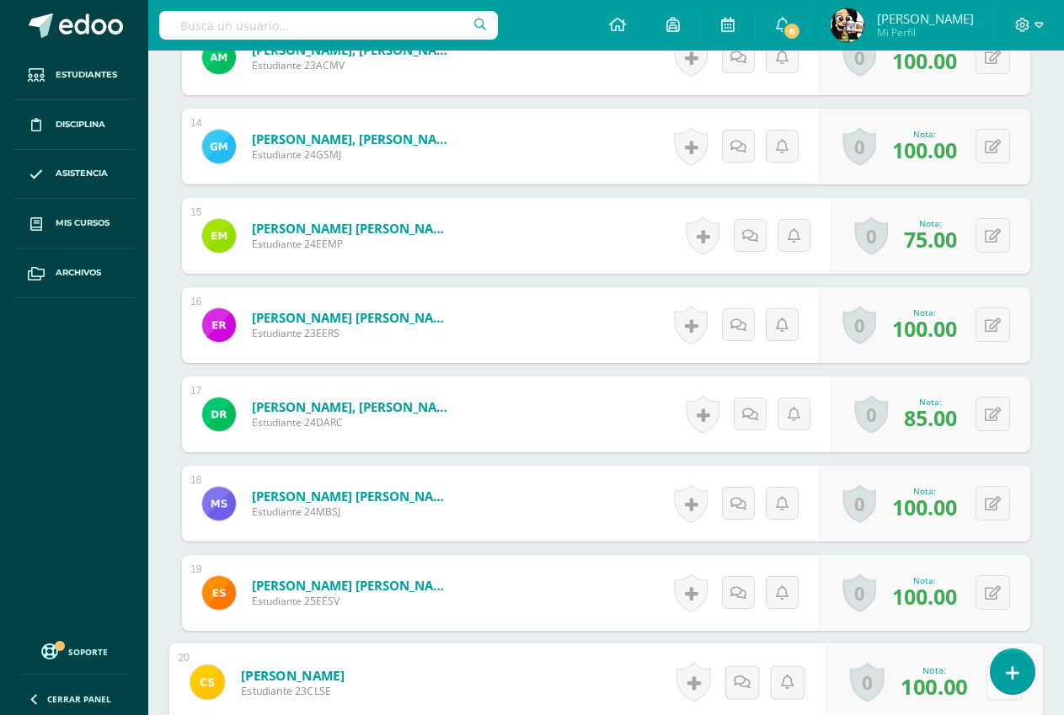
click at [979, 687] on div "0 [GEOGRAPHIC_DATA] Logros obtenidos Aún no hay logros agregados Nota: 100.00" at bounding box center [934, 683] width 217 height 78
click at [941, 683] on span "100.00" at bounding box center [924, 685] width 65 height 29
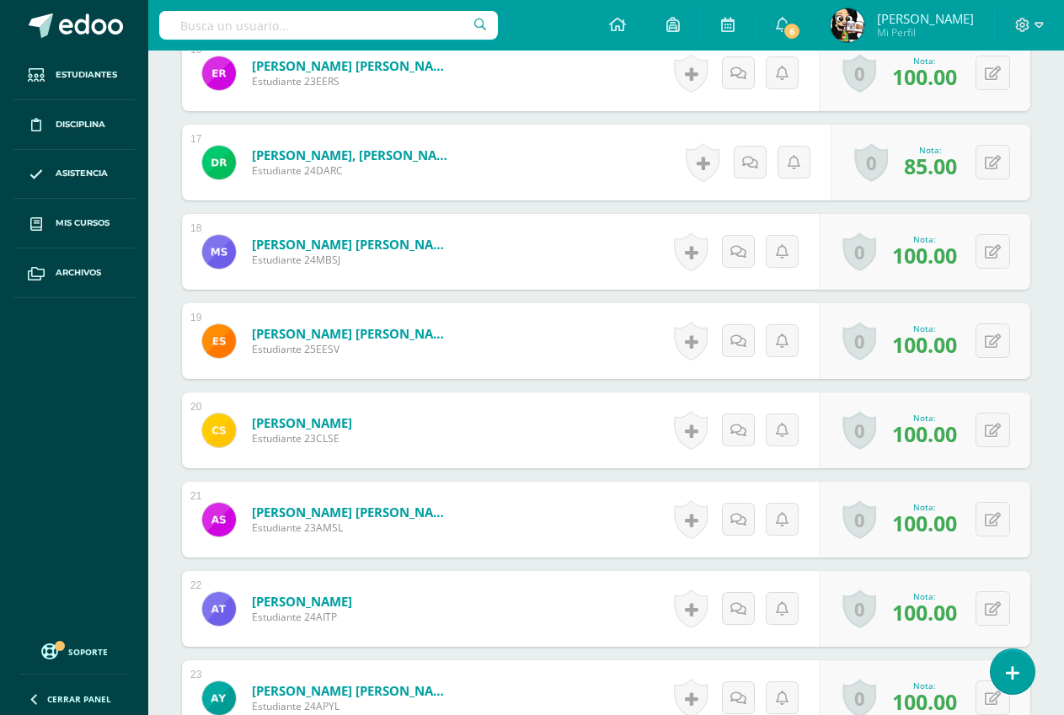
scroll to position [1906, 0]
click at [991, 432] on button at bounding box center [992, 429] width 35 height 35
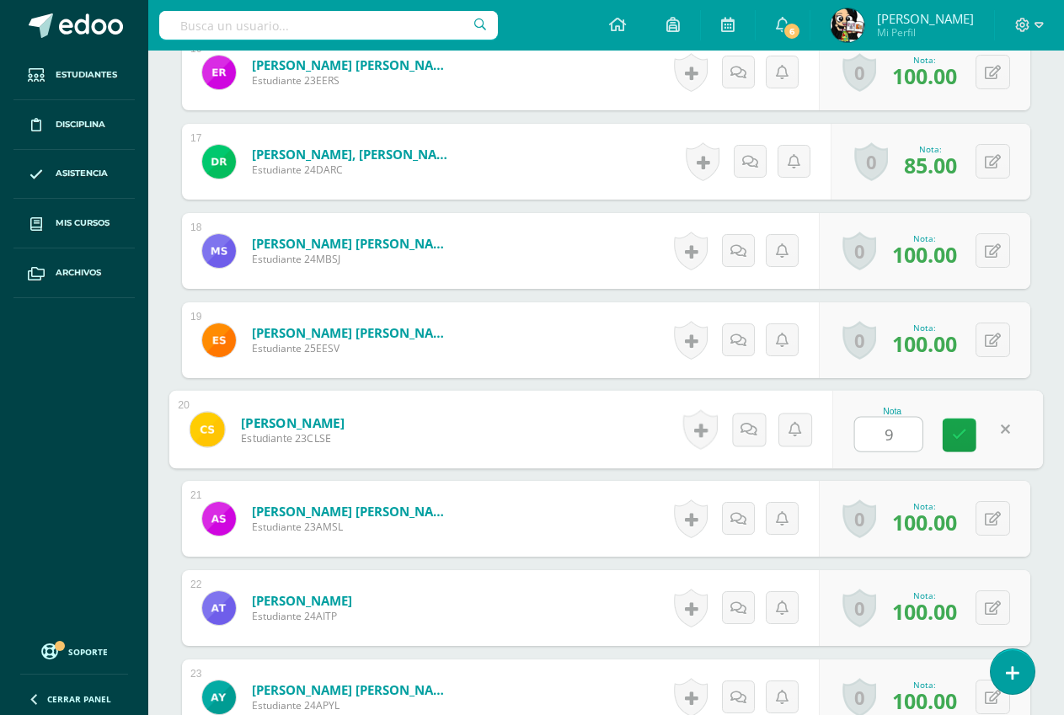
type input "90"
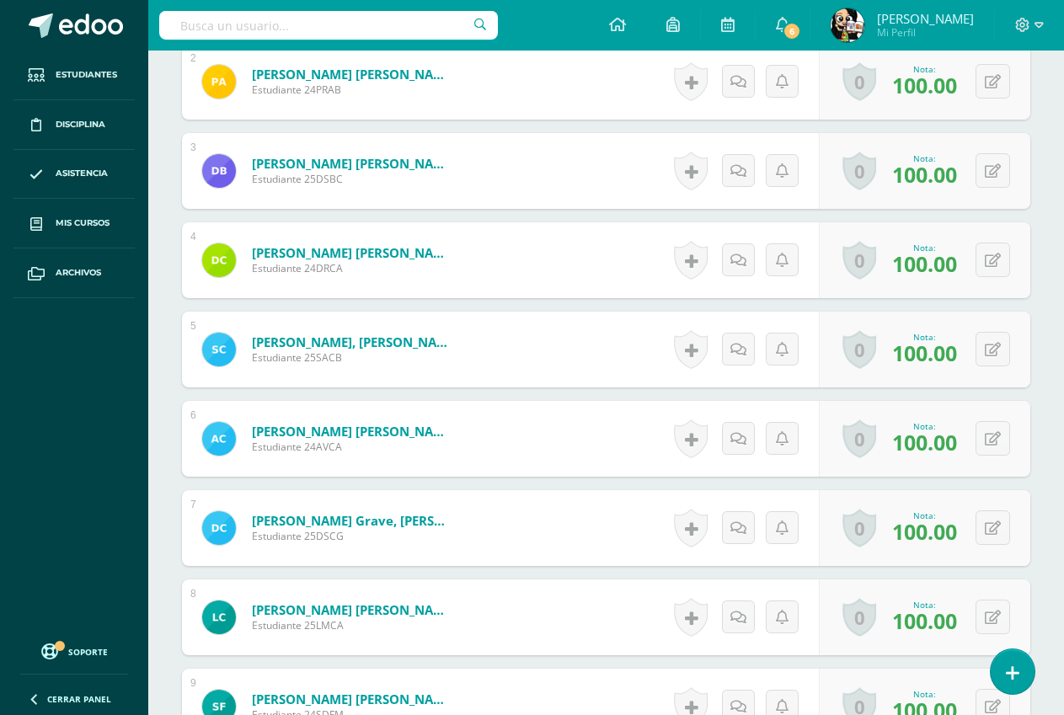
scroll to position [643, 0]
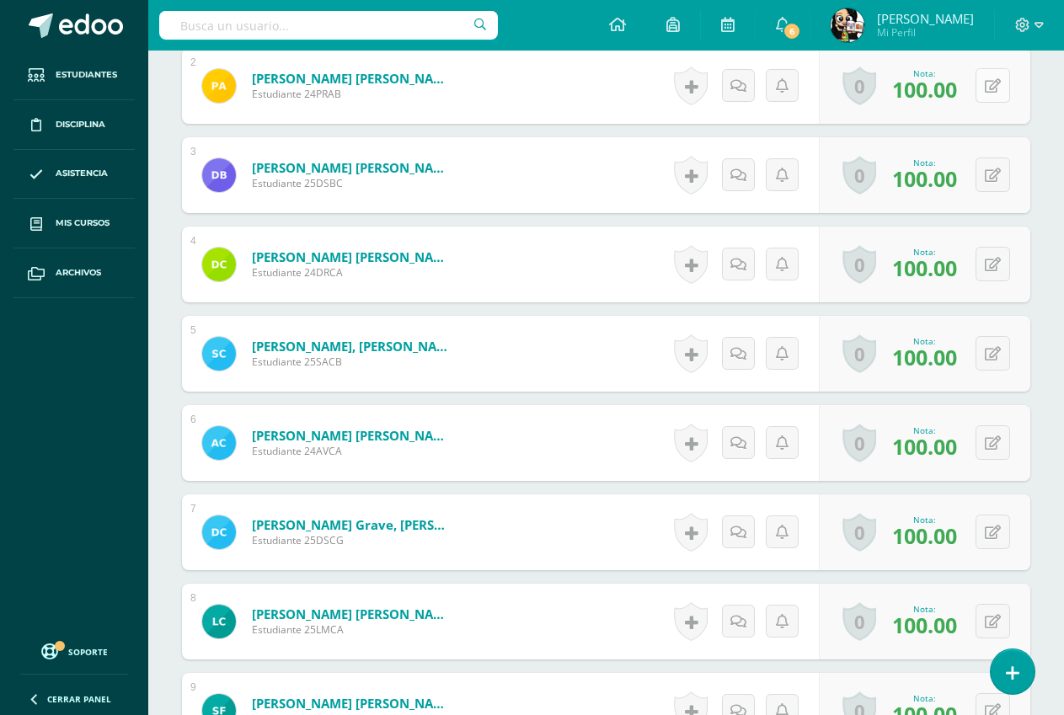
click at [985, 94] on button at bounding box center [992, 85] width 35 height 35
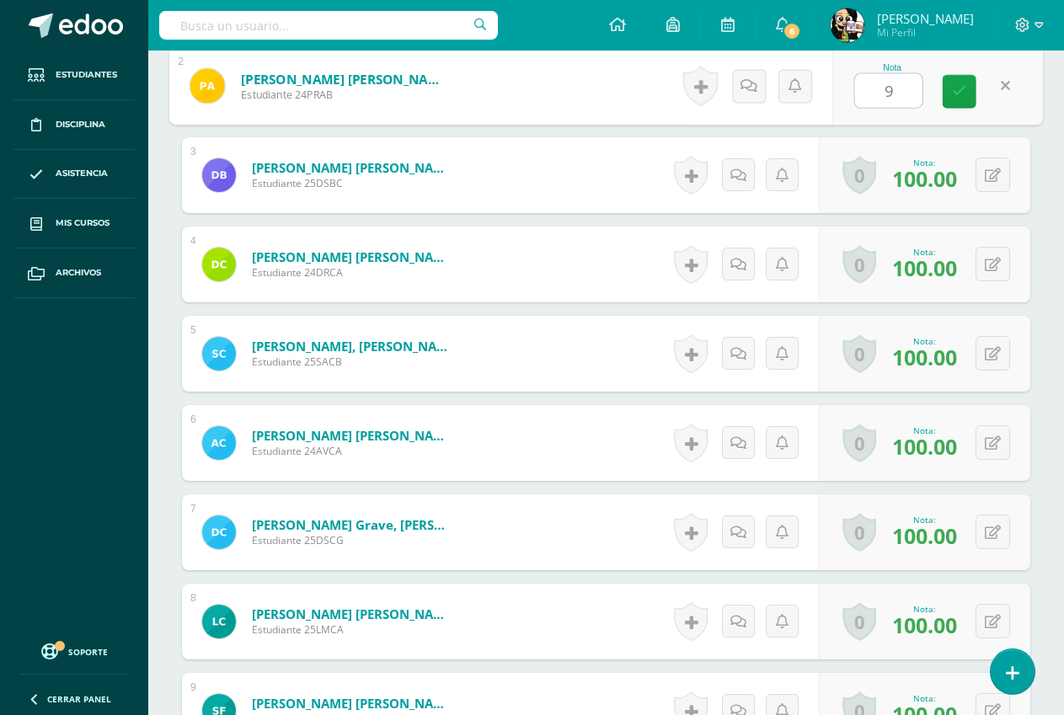
type input "90"
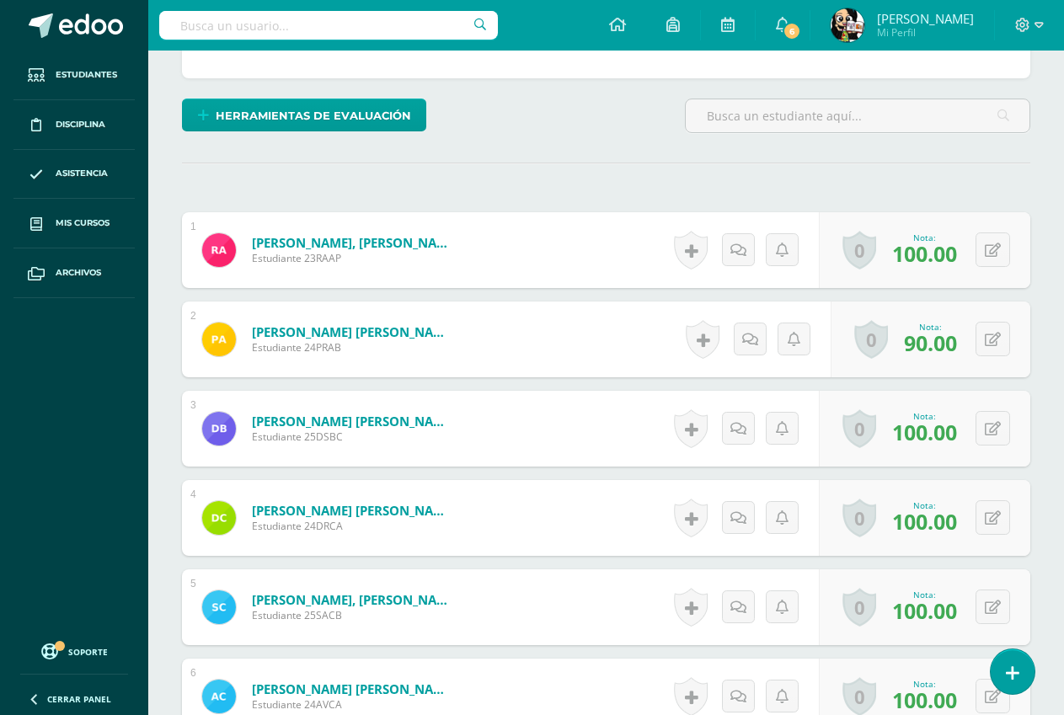
scroll to position [53, 0]
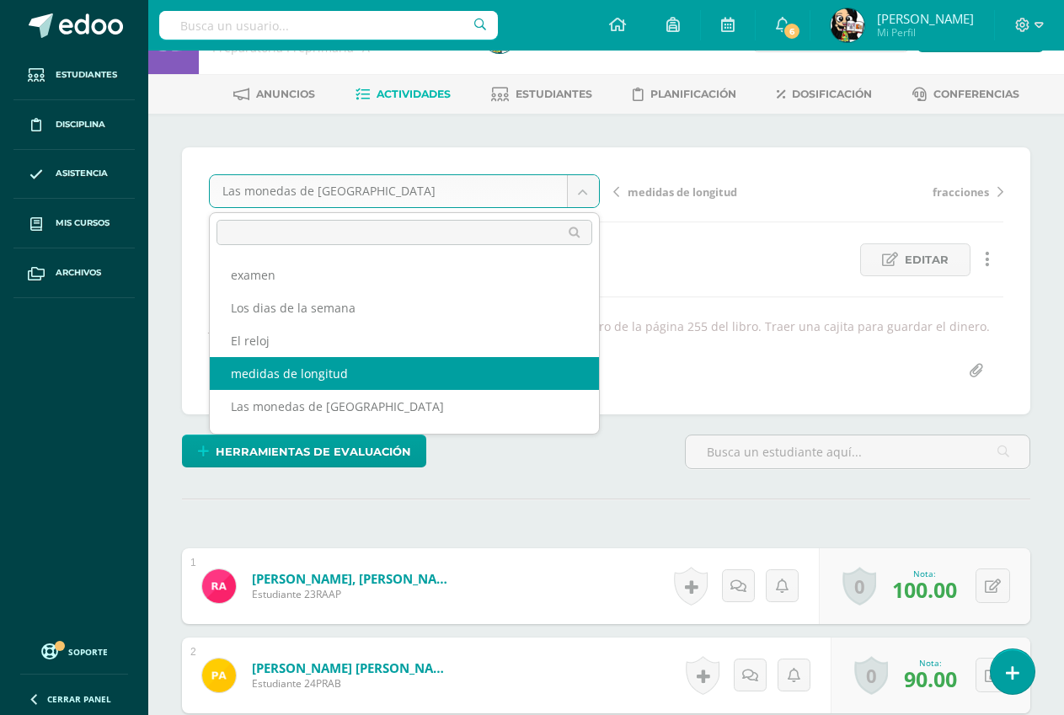
select select "/dashboard/teacher/grade-activity/191801/"
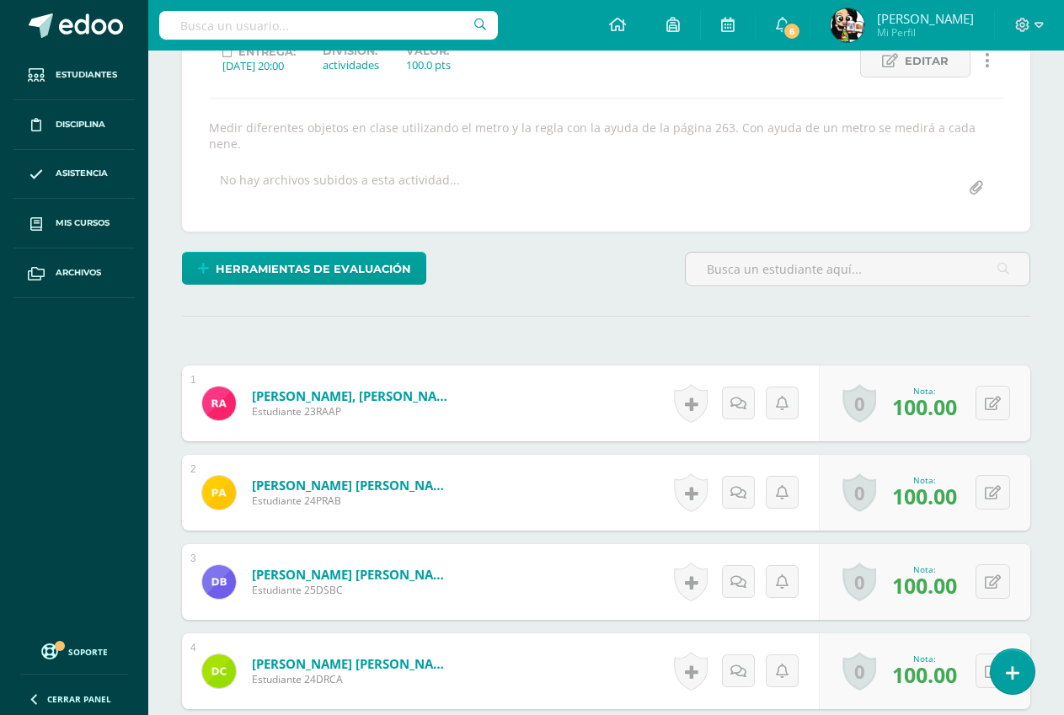
scroll to position [254, 0]
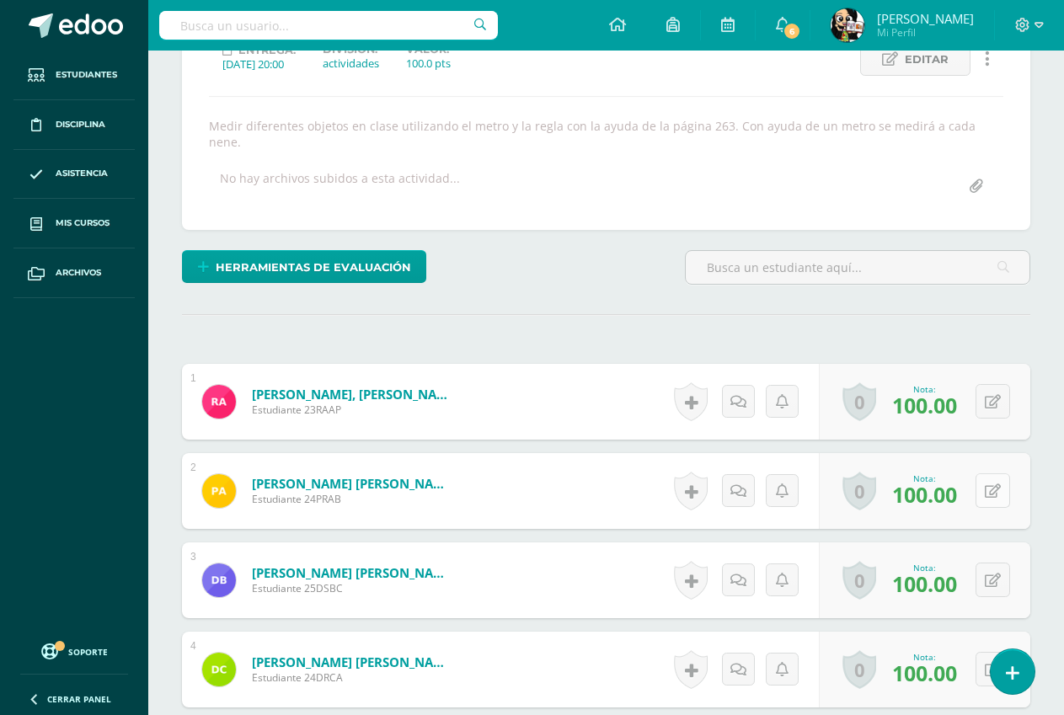
click at [982, 497] on div "0 [GEOGRAPHIC_DATA] Logros obtenidos Aún no hay logros agregados Nota: 100.00" at bounding box center [924, 491] width 211 height 76
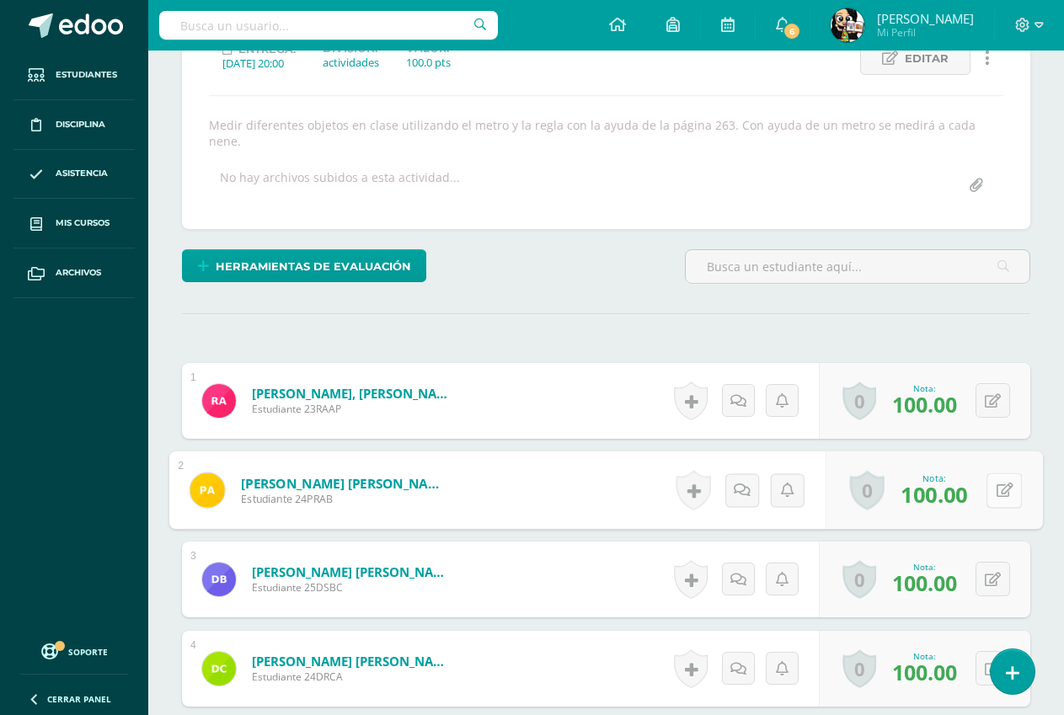
click at [1004, 500] on button at bounding box center [1003, 490] width 35 height 35
type input "90"
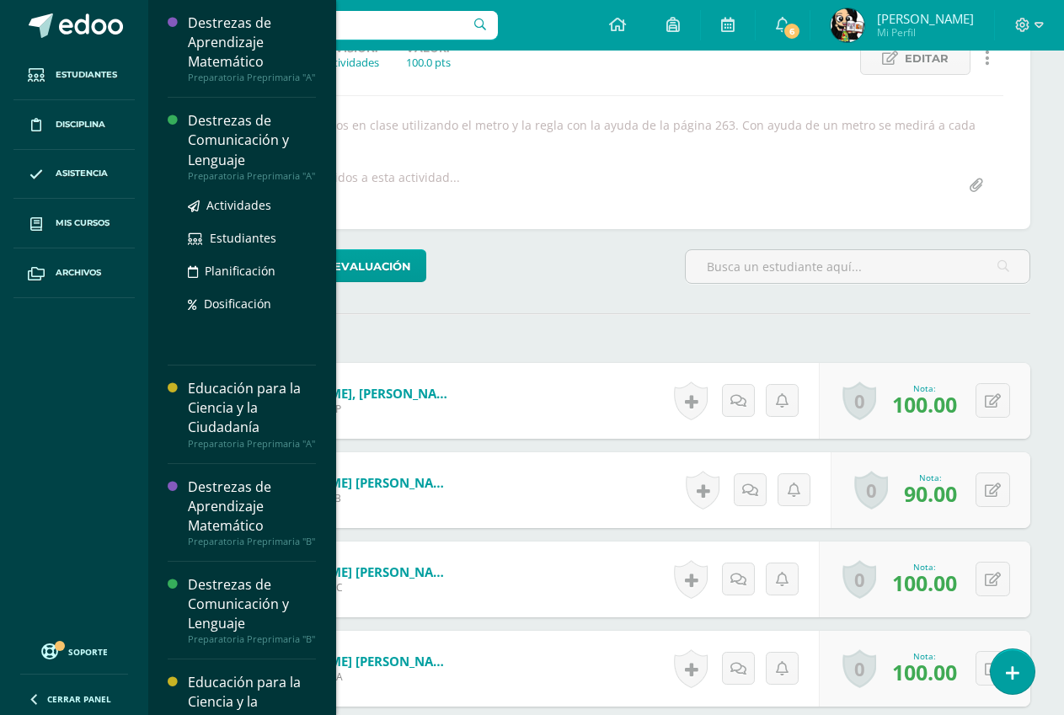
click at [224, 154] on div "Destrezas de Comunicación y Lenguaje" at bounding box center [252, 140] width 128 height 58
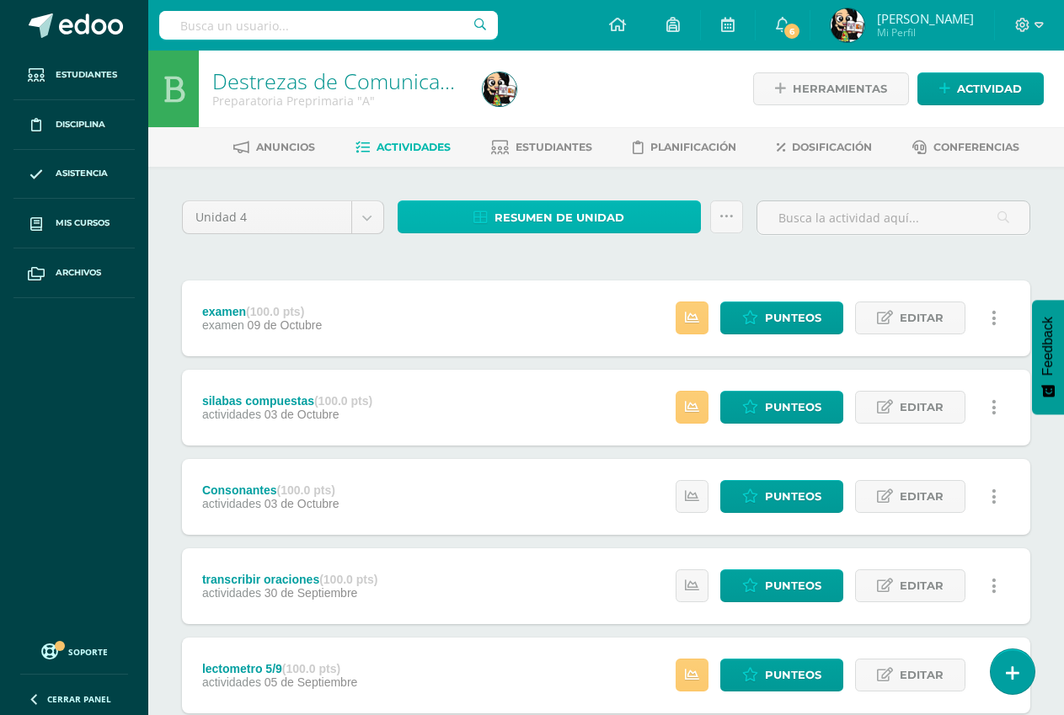
click at [610, 224] on span "Resumen de unidad" at bounding box center [559, 217] width 130 height 31
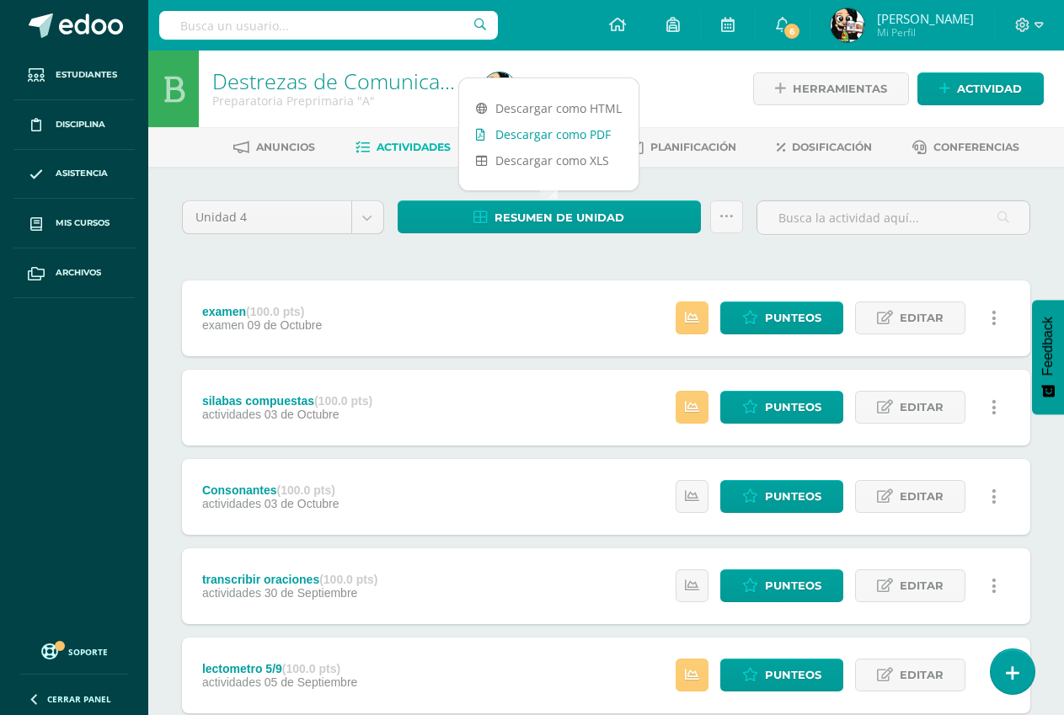
click at [572, 131] on link "Descargar como PDF" at bounding box center [548, 134] width 179 height 26
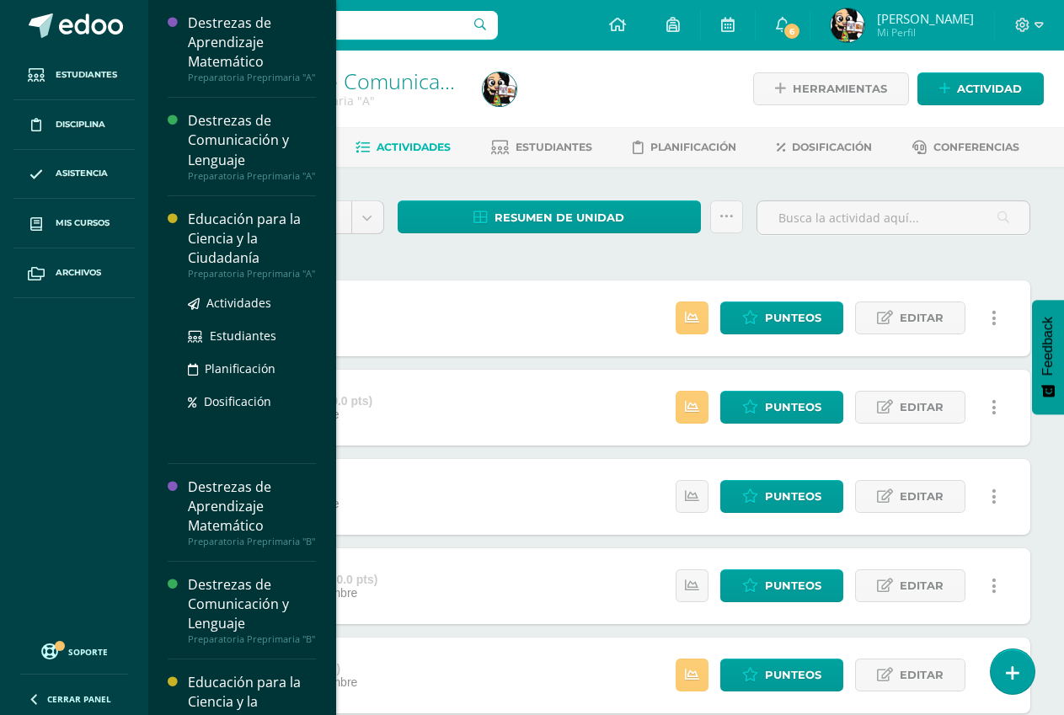
click at [225, 238] on div "Educación para la Ciencia y la Ciudadanía" at bounding box center [252, 239] width 128 height 58
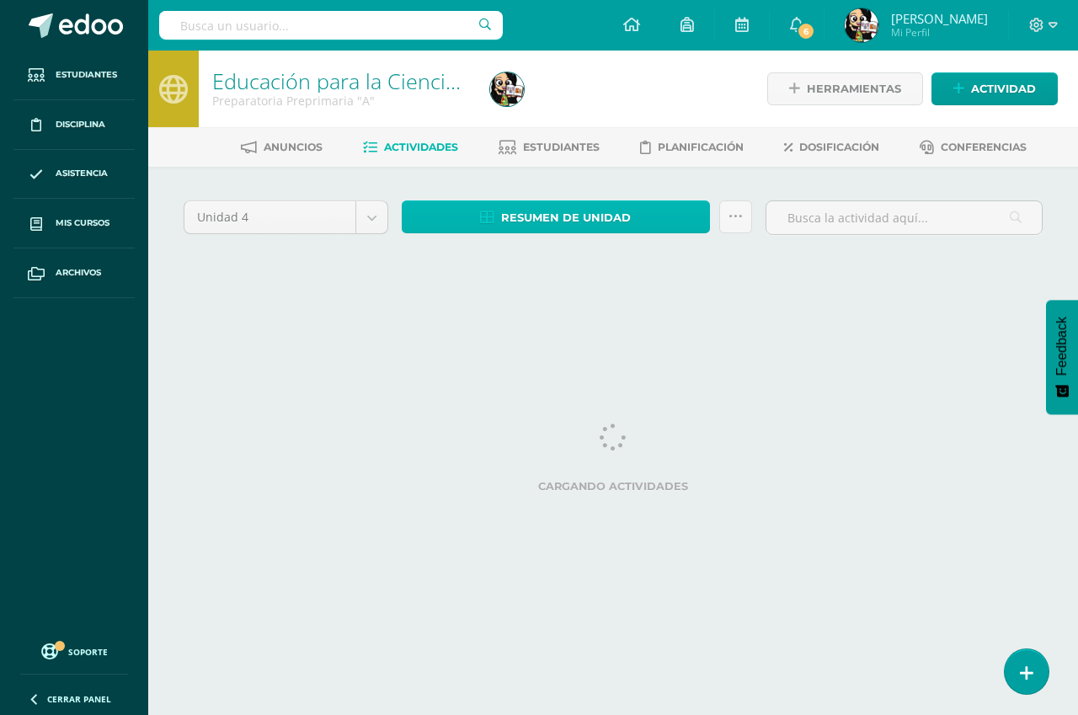
click at [655, 209] on link "Resumen de unidad" at bounding box center [556, 216] width 308 height 33
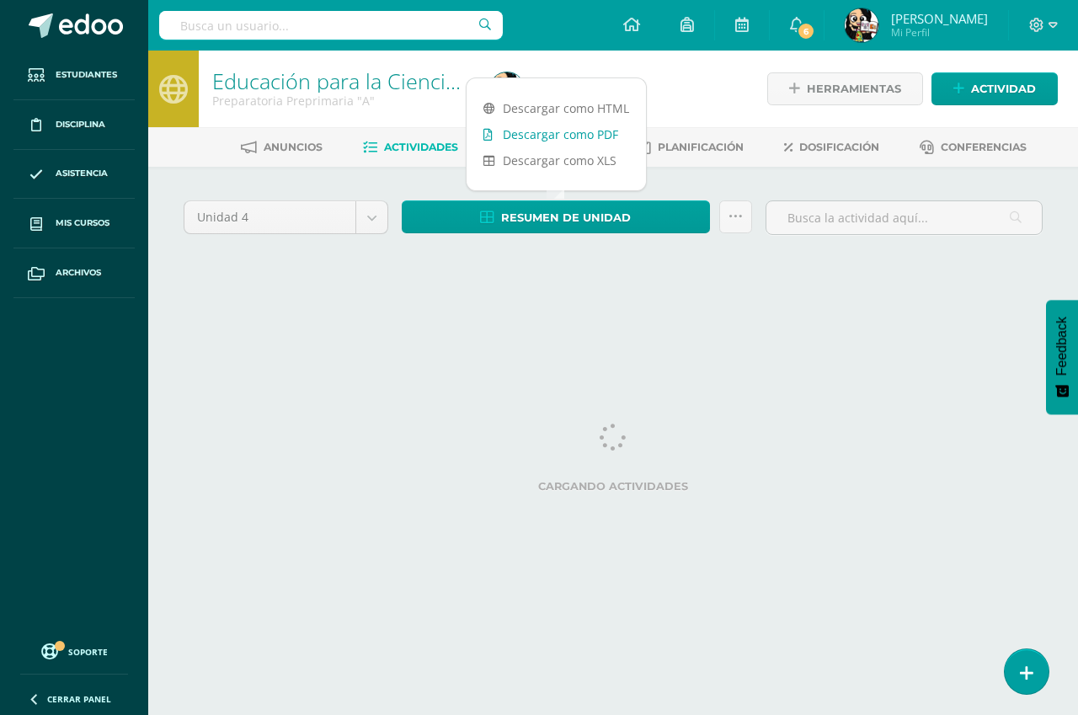
click at [612, 131] on link "Descargar como PDF" at bounding box center [556, 134] width 179 height 26
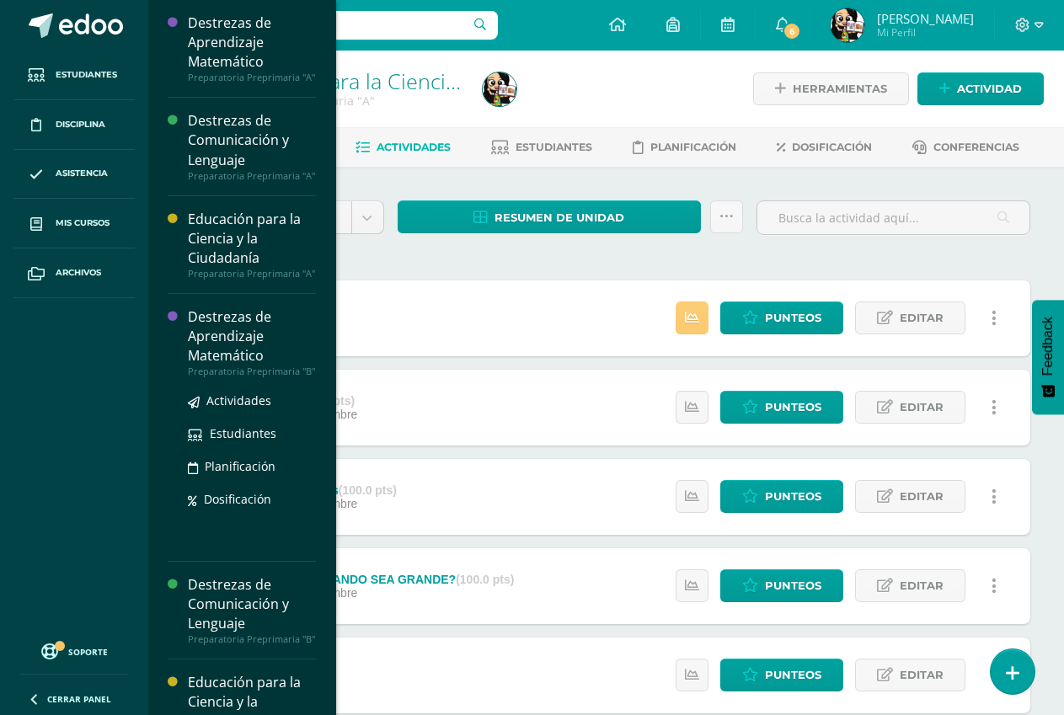
click at [194, 336] on div "Destrezas de Aprendizaje Matemático" at bounding box center [252, 336] width 128 height 58
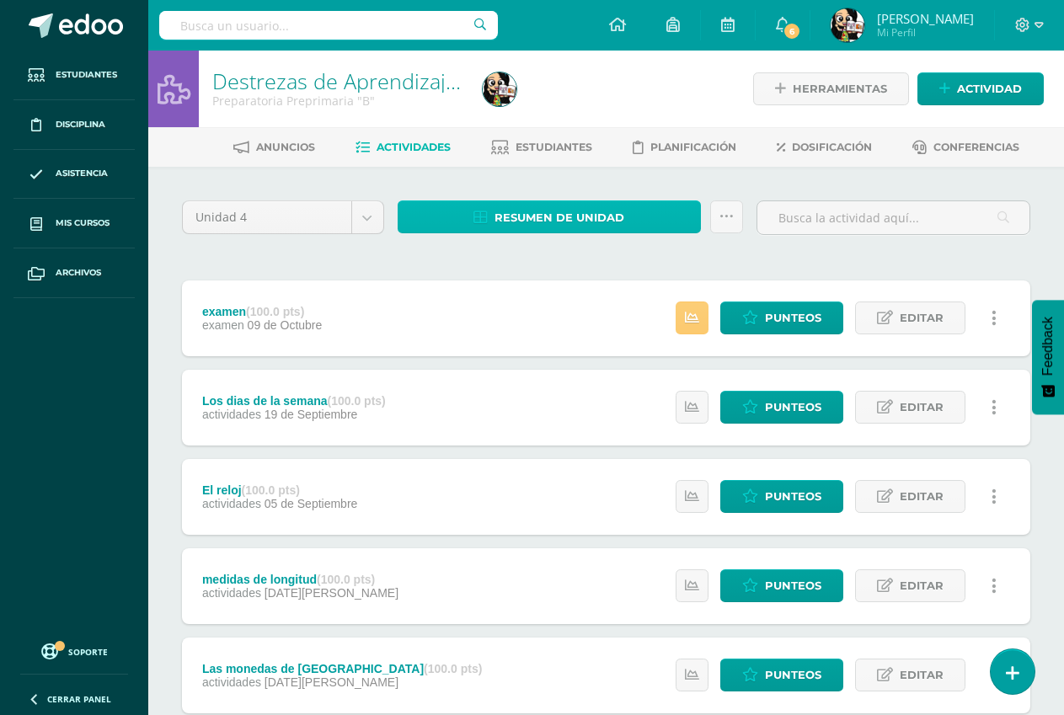
click at [606, 220] on span "Resumen de unidad" at bounding box center [559, 217] width 130 height 31
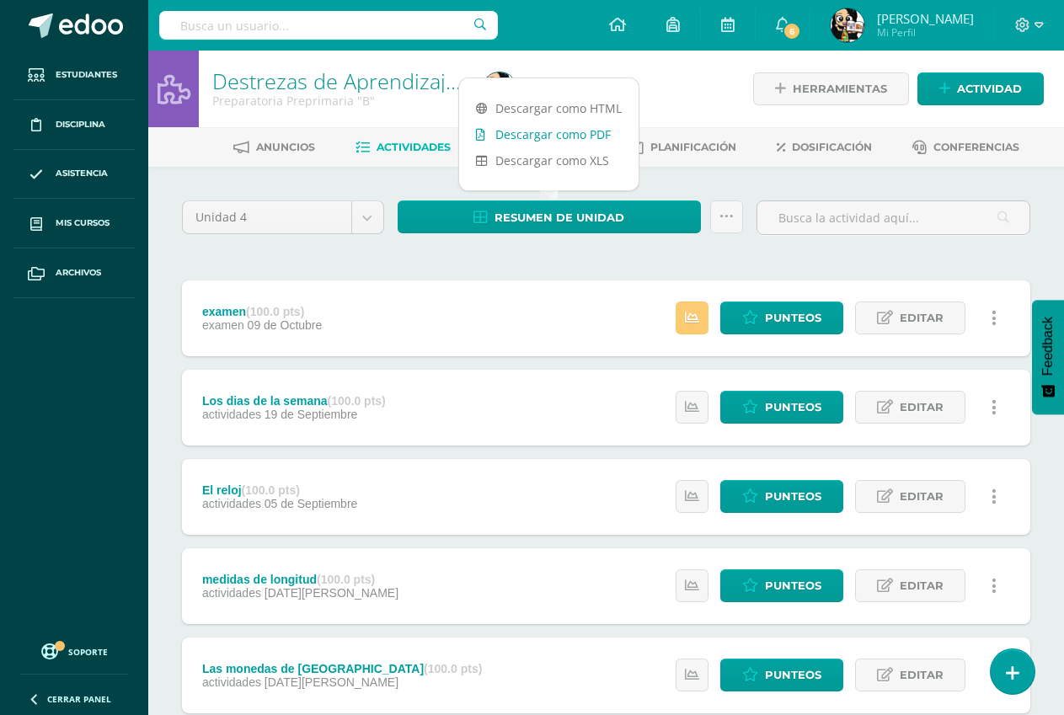
click at [566, 122] on link "Descargar como PDF" at bounding box center [548, 134] width 179 height 26
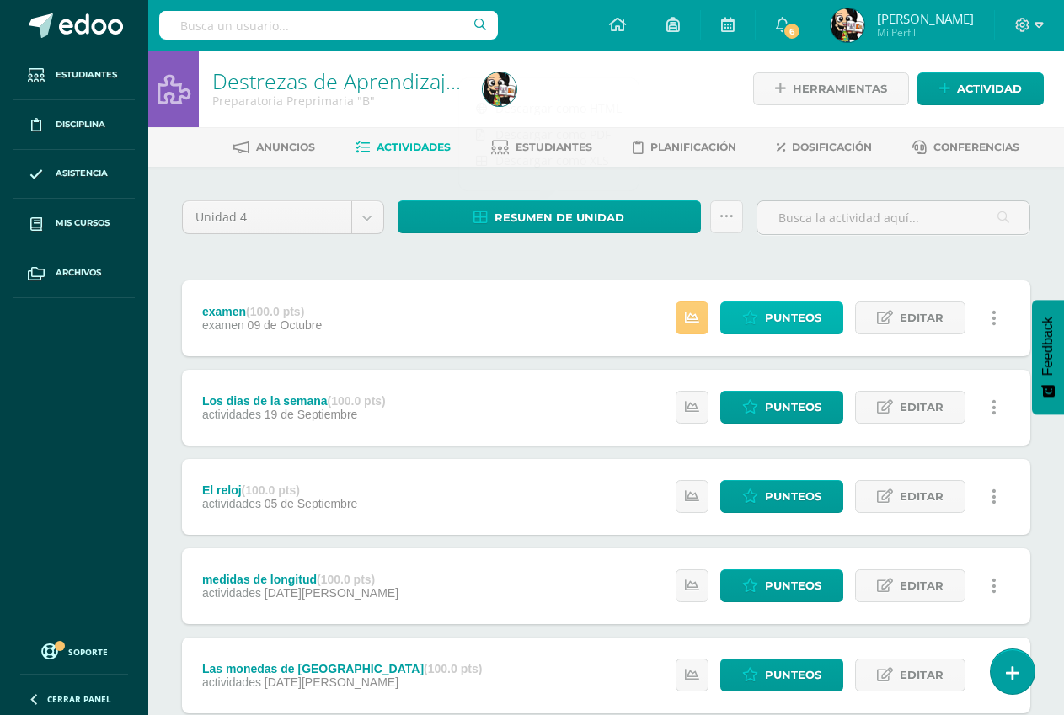
click at [778, 323] on span "Punteos" at bounding box center [793, 317] width 56 height 31
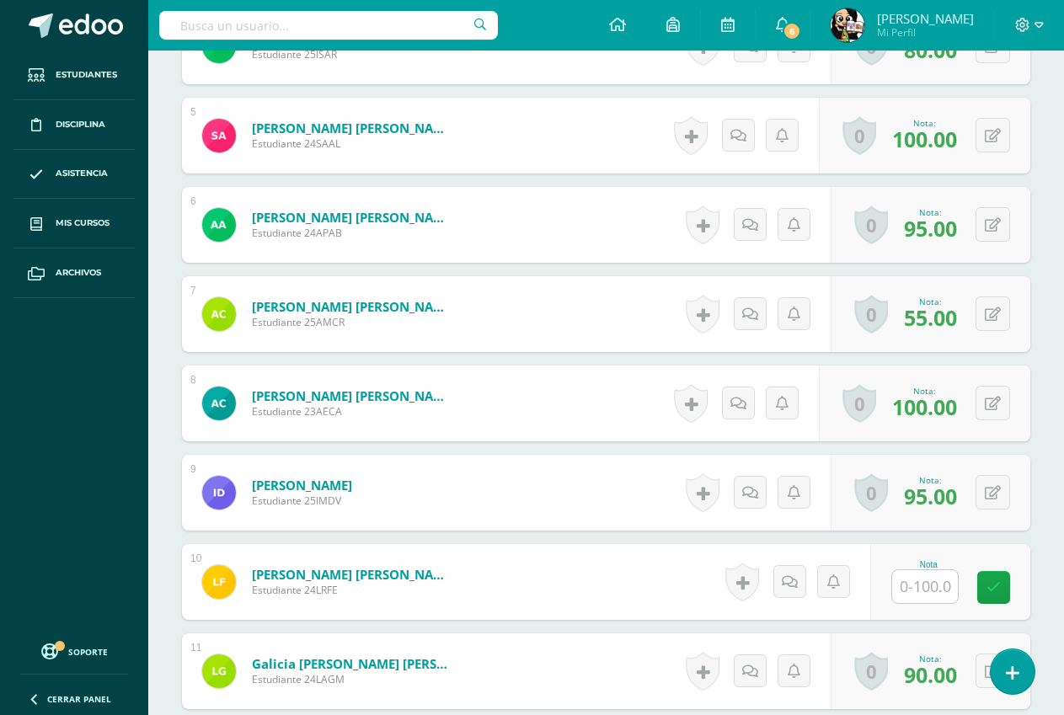
scroll to position [1013, 0]
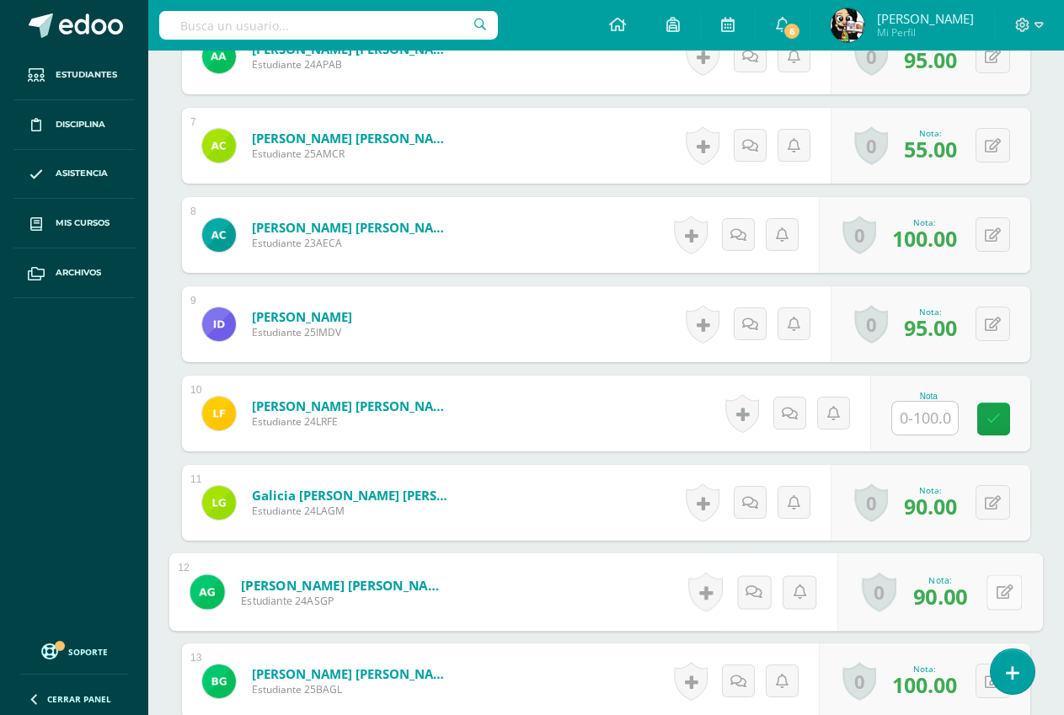
click at [1005, 601] on button at bounding box center [1003, 592] width 35 height 35
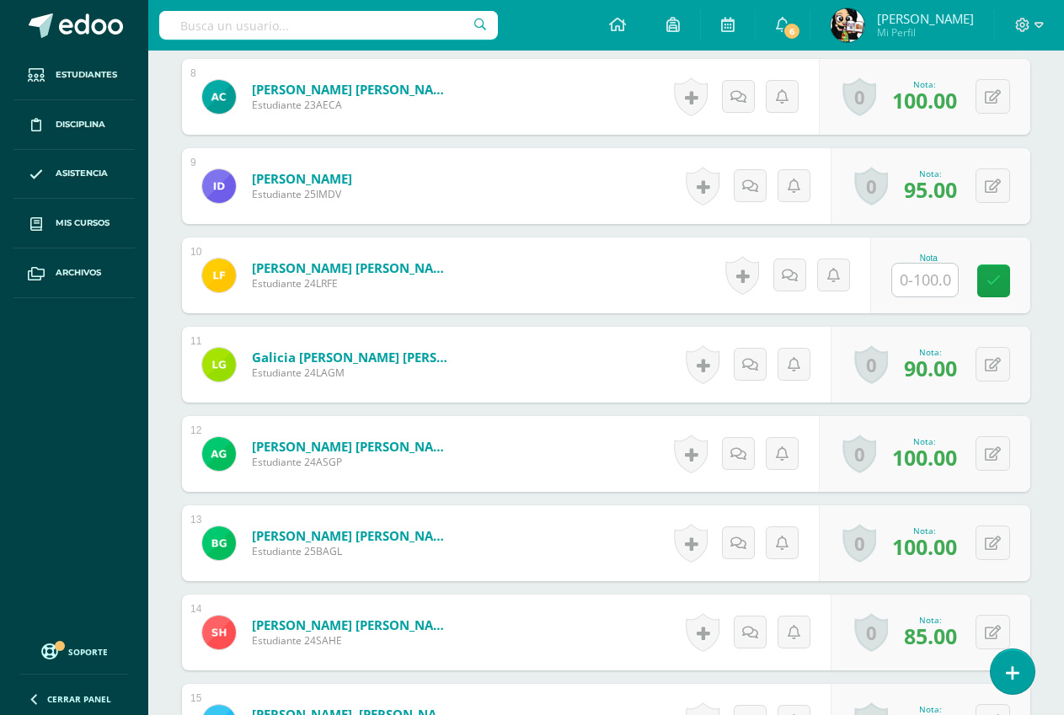
scroll to position [1179, 0]
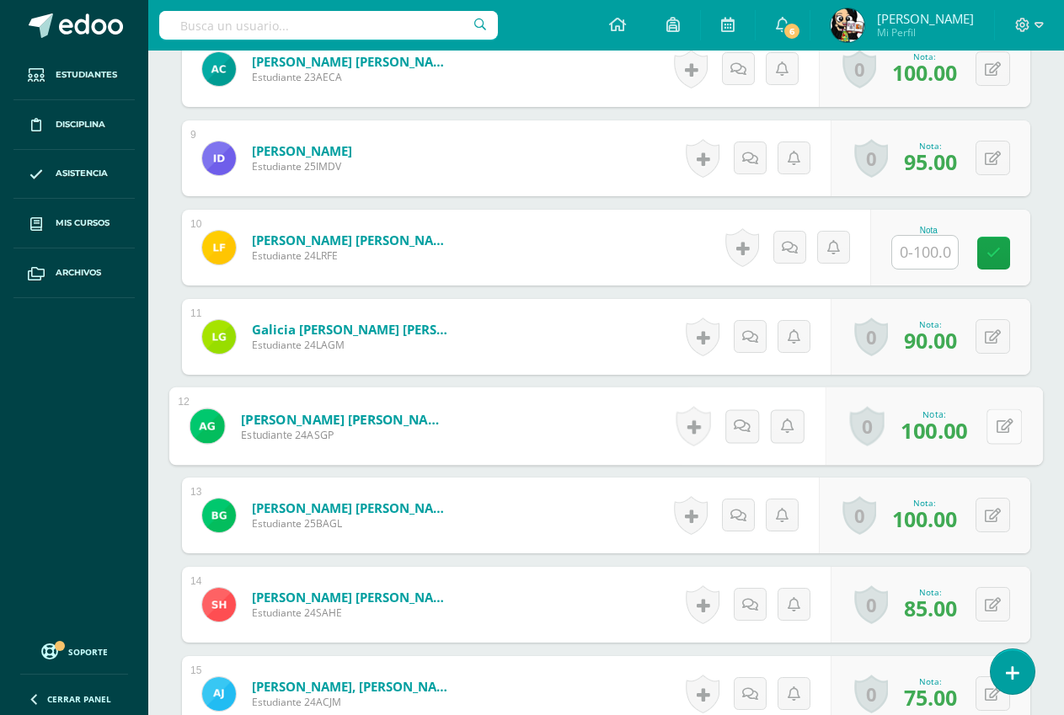
click at [1001, 432] on button at bounding box center [1003, 426] width 35 height 35
type input "90"
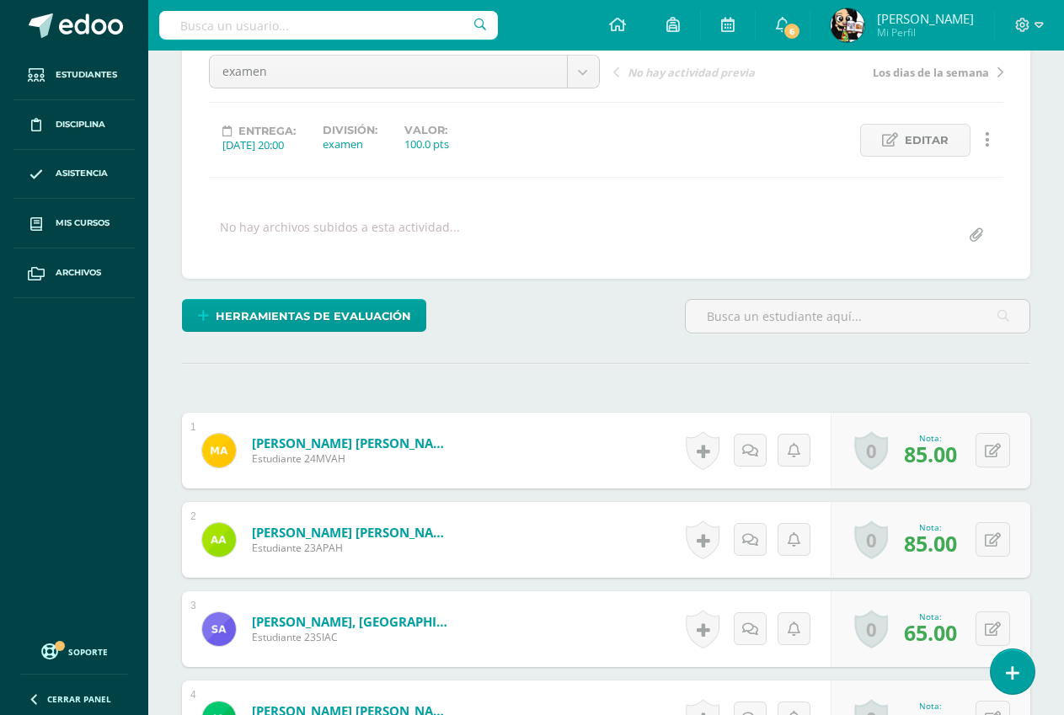
scroll to position [168, 0]
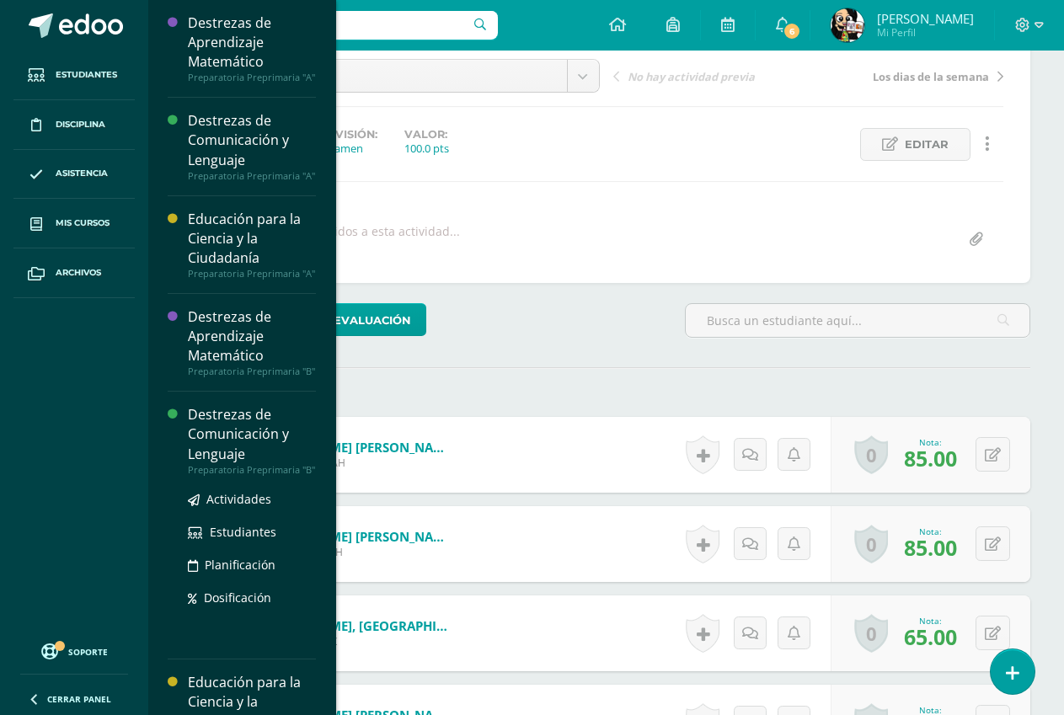
click at [195, 425] on div "Destrezas de Comunicación y Lenguaje" at bounding box center [252, 434] width 128 height 58
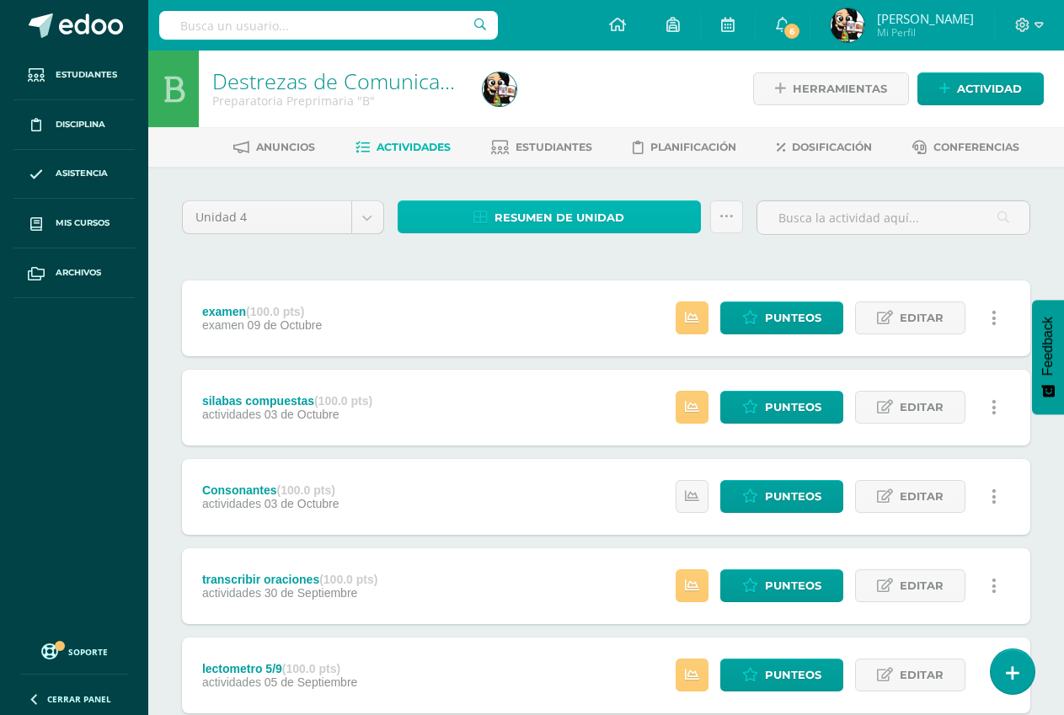
click at [438, 215] on link "Resumen de unidad" at bounding box center [549, 216] width 303 height 33
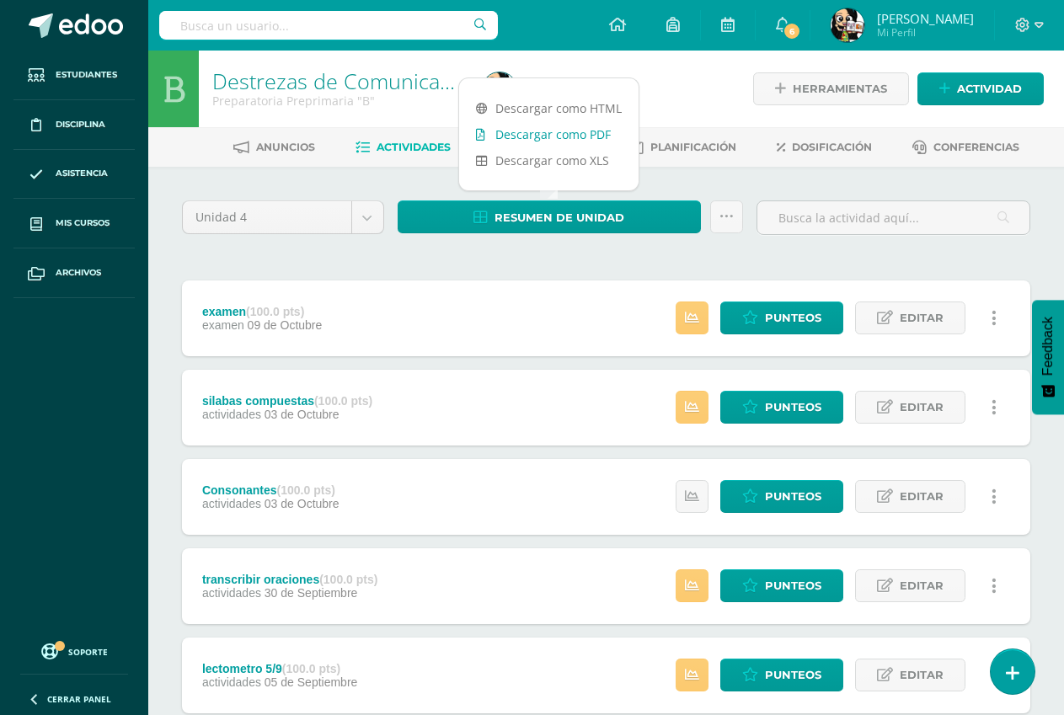
click at [519, 137] on link "Descargar como PDF" at bounding box center [548, 134] width 179 height 26
